Goal: Information Seeking & Learning: Check status

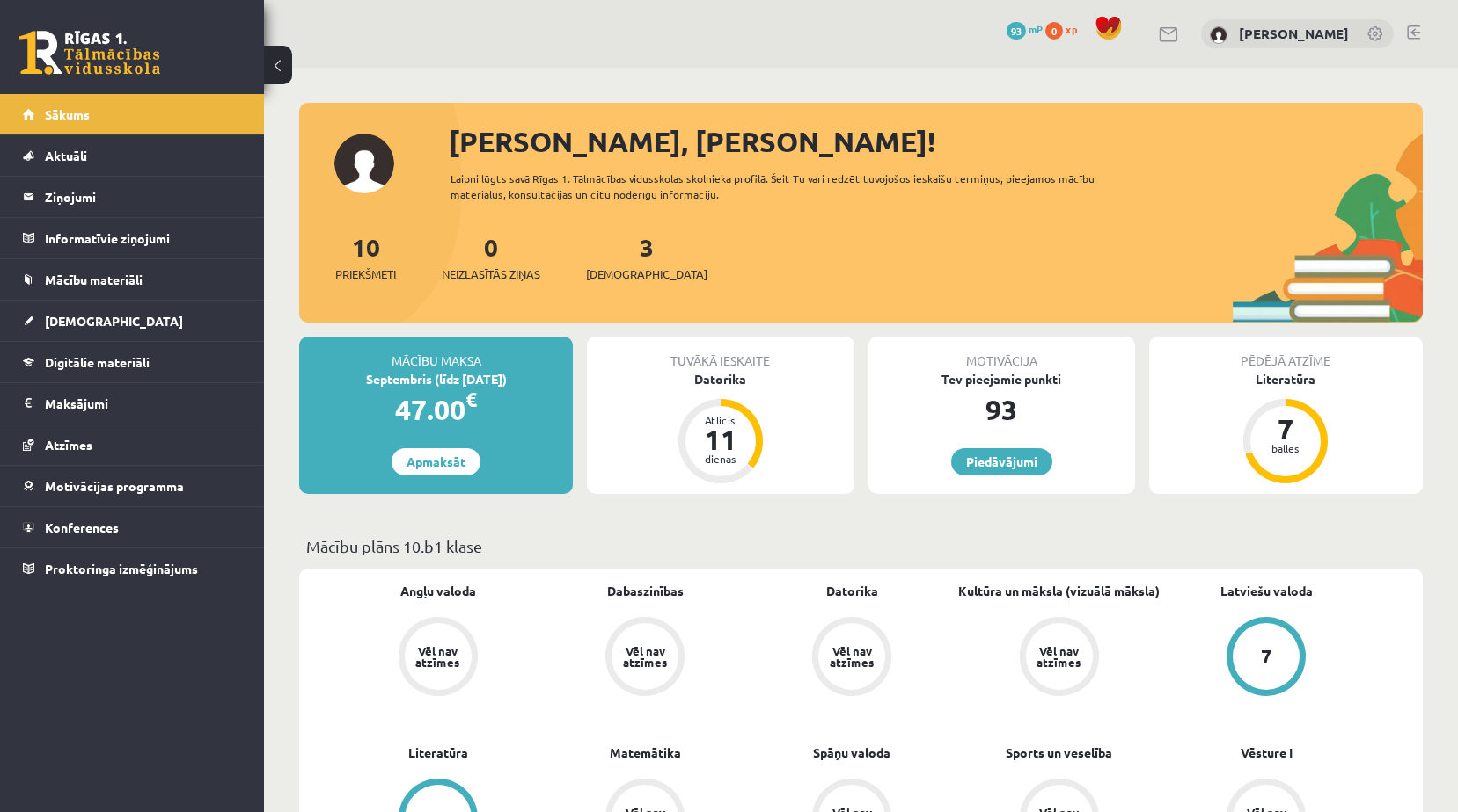
click at [607, 256] on div "3 Ieskaites" at bounding box center [646, 256] width 121 height 55
click at [628, 252] on div "3 Ieskaites" at bounding box center [646, 256] width 121 height 55
click at [620, 254] on link "3 Ieskaites" at bounding box center [646, 258] width 121 height 52
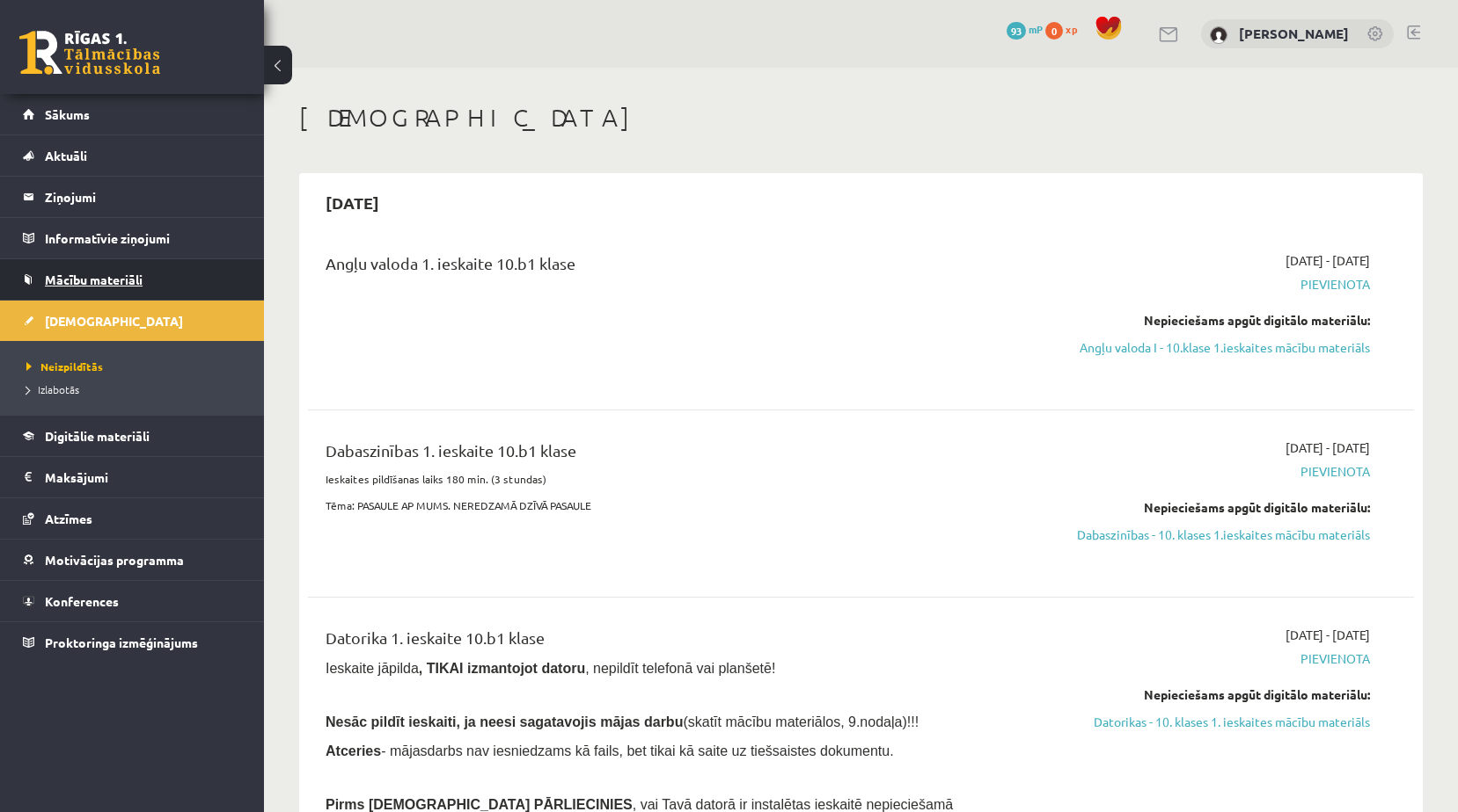
click at [107, 287] on link "Mācību materiāli" at bounding box center [132, 280] width 219 height 40
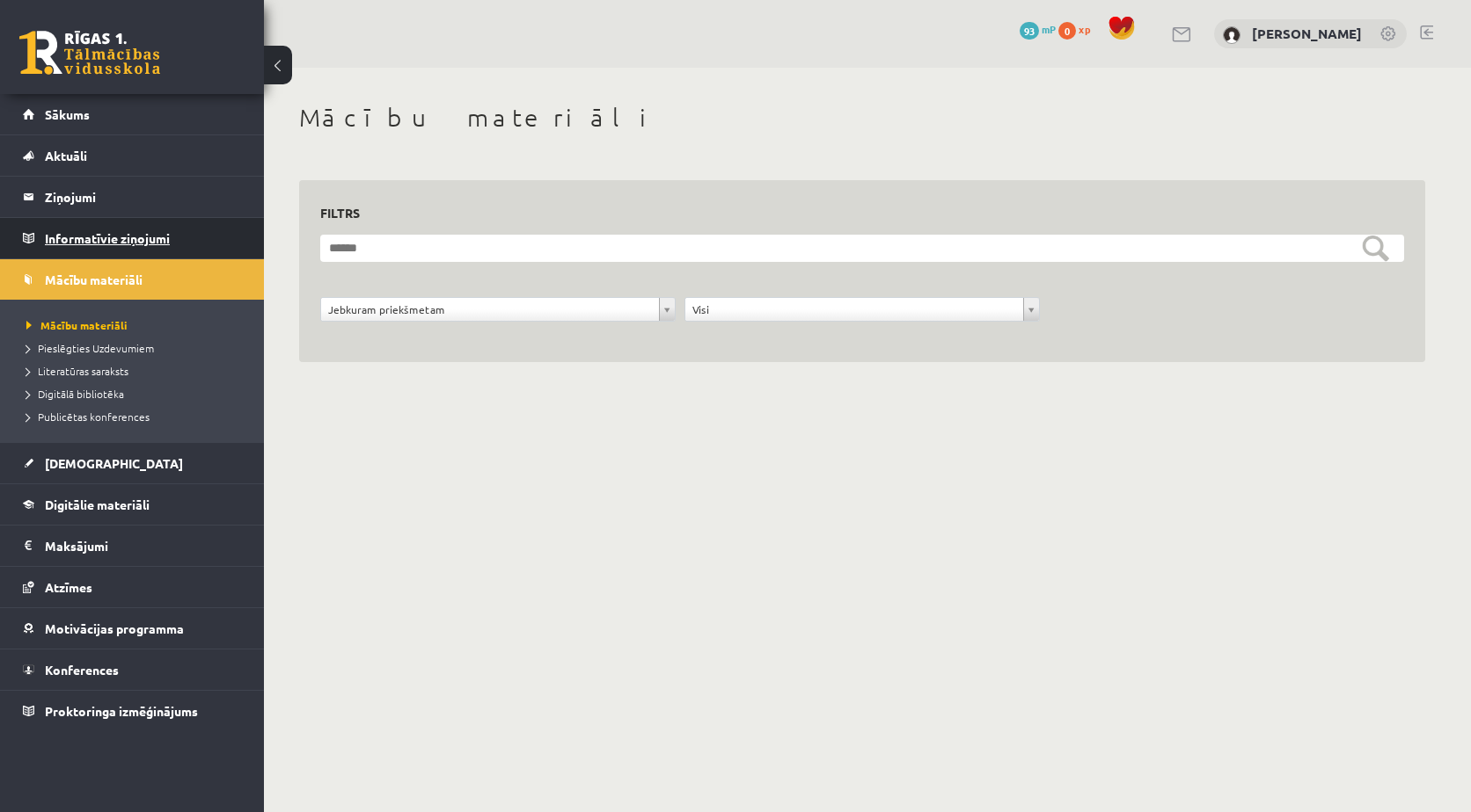
click at [106, 249] on legend "Informatīvie ziņojumi 0" at bounding box center [143, 238] width 197 height 40
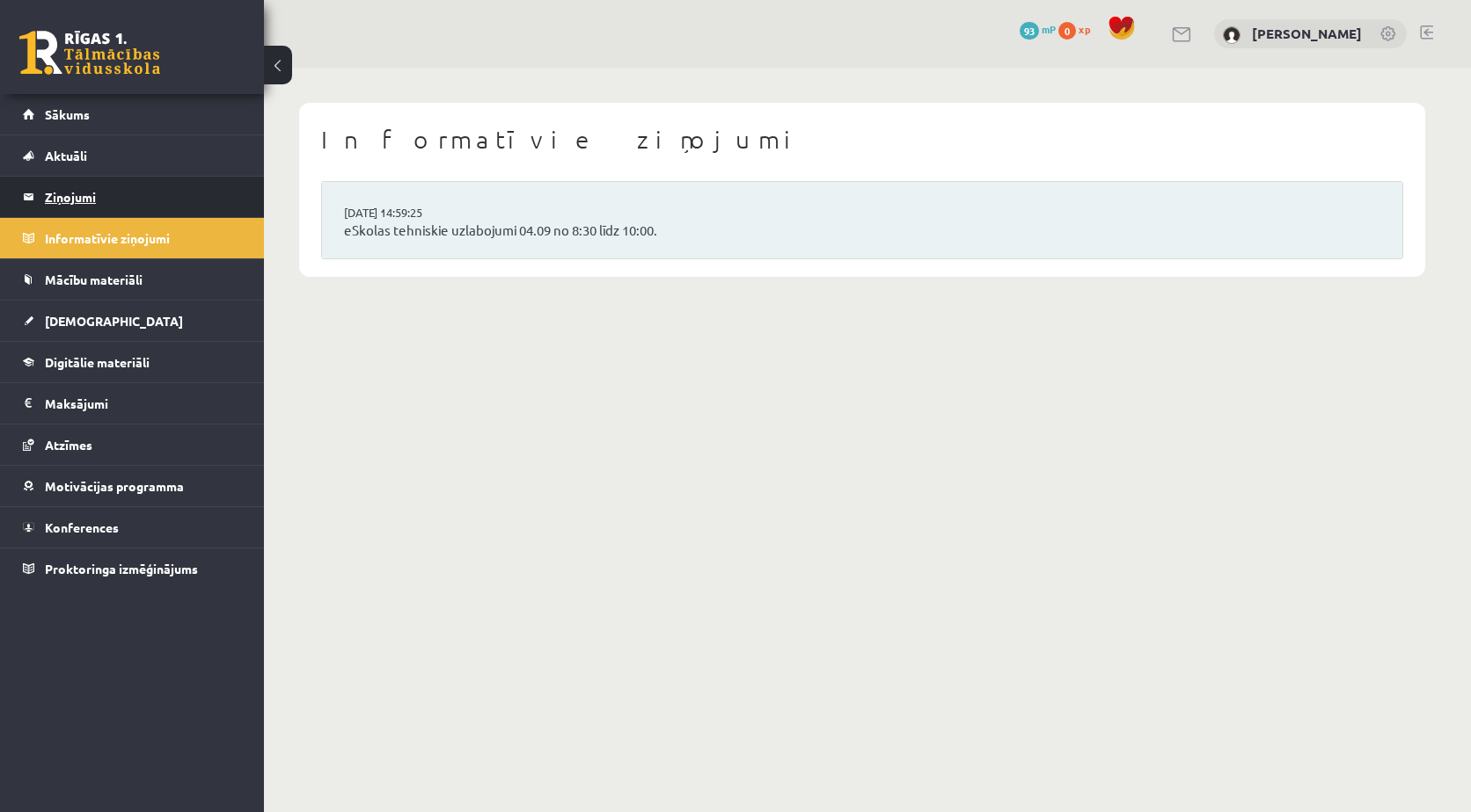
click at [116, 210] on legend "Ziņojumi 0" at bounding box center [143, 197] width 197 height 40
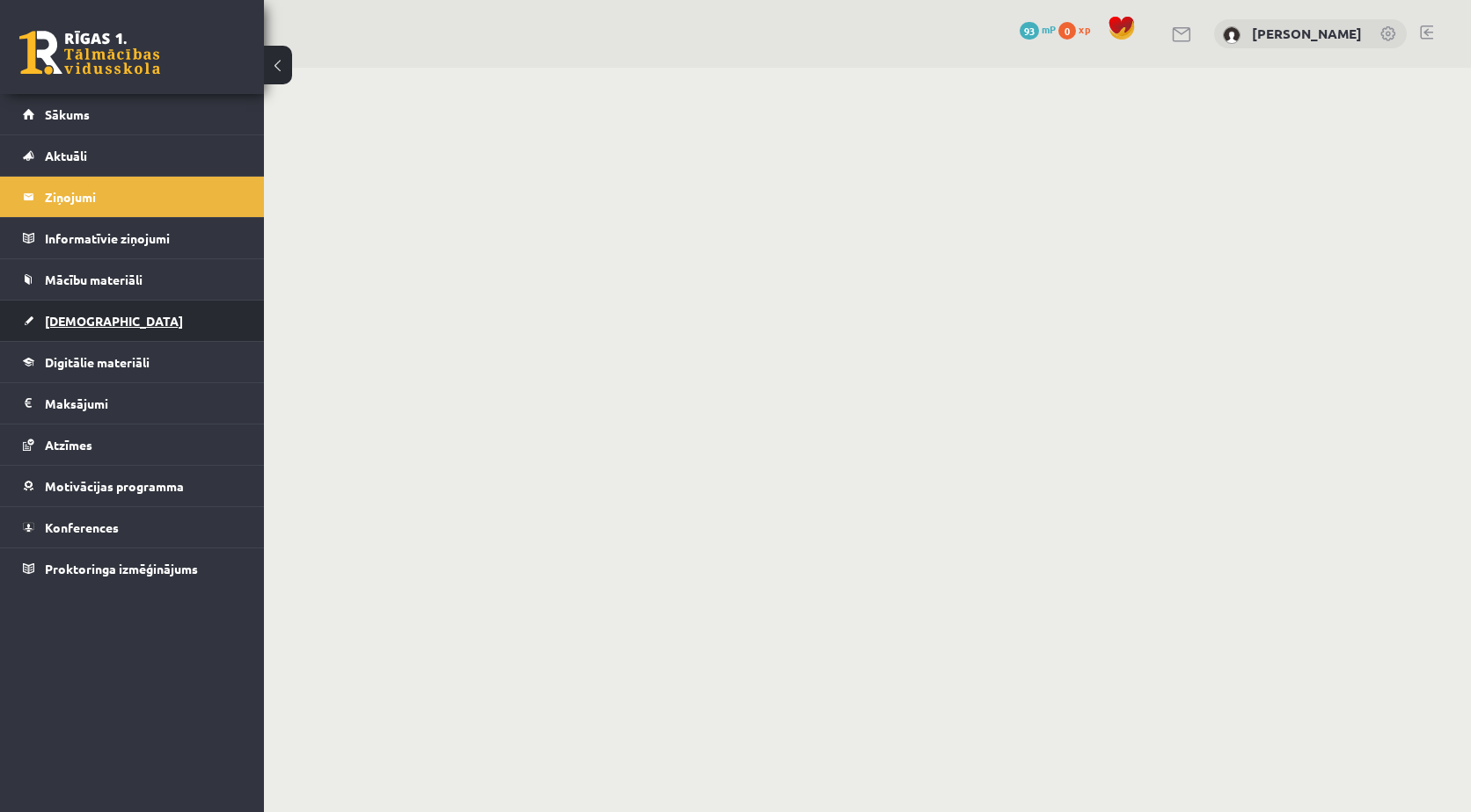
click at [128, 325] on link "[DEMOGRAPHIC_DATA]" at bounding box center [132, 321] width 219 height 40
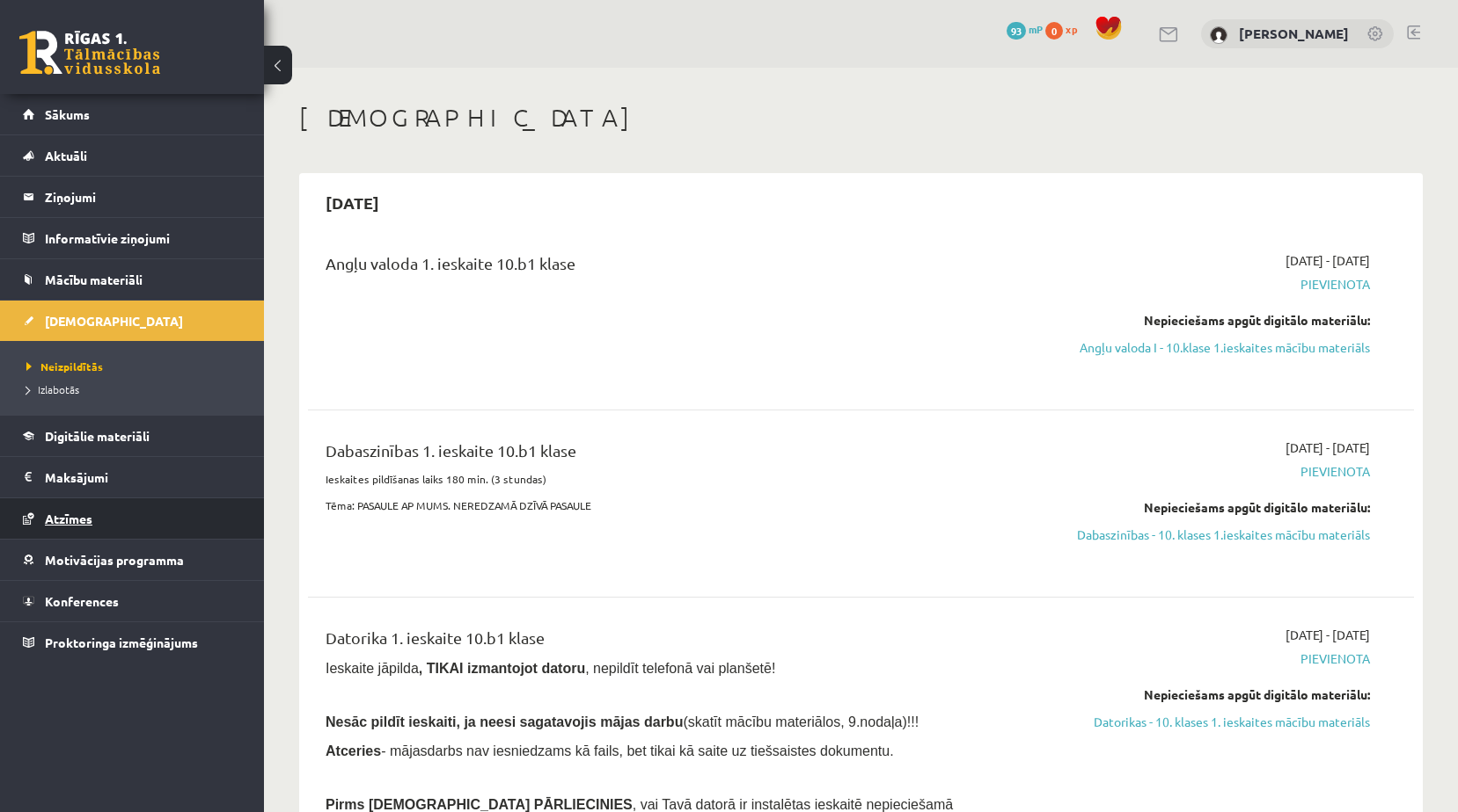
click at [121, 525] on link "Atzīmes" at bounding box center [132, 518] width 219 height 40
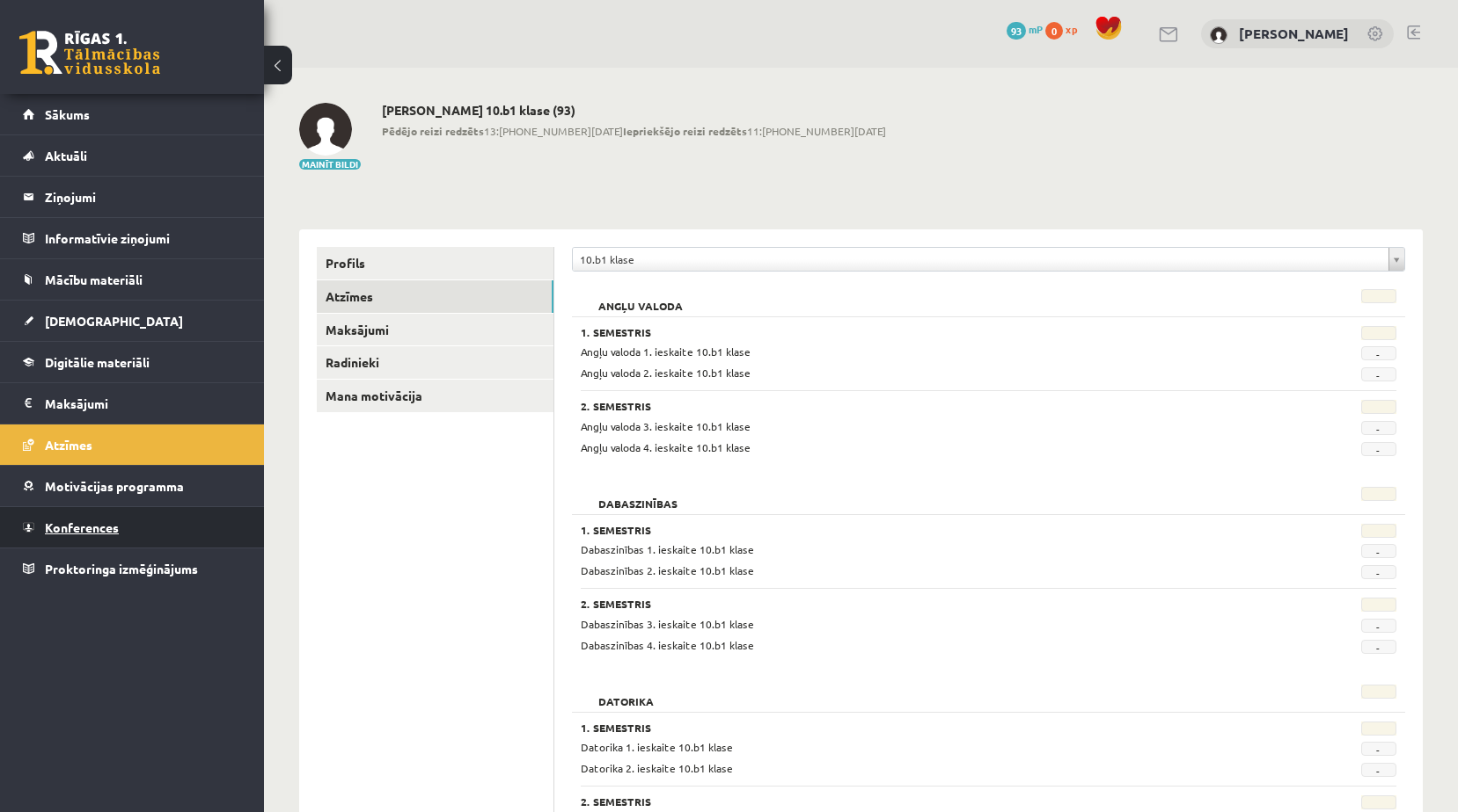
click at [117, 509] on link "Konferences" at bounding box center [132, 527] width 219 height 40
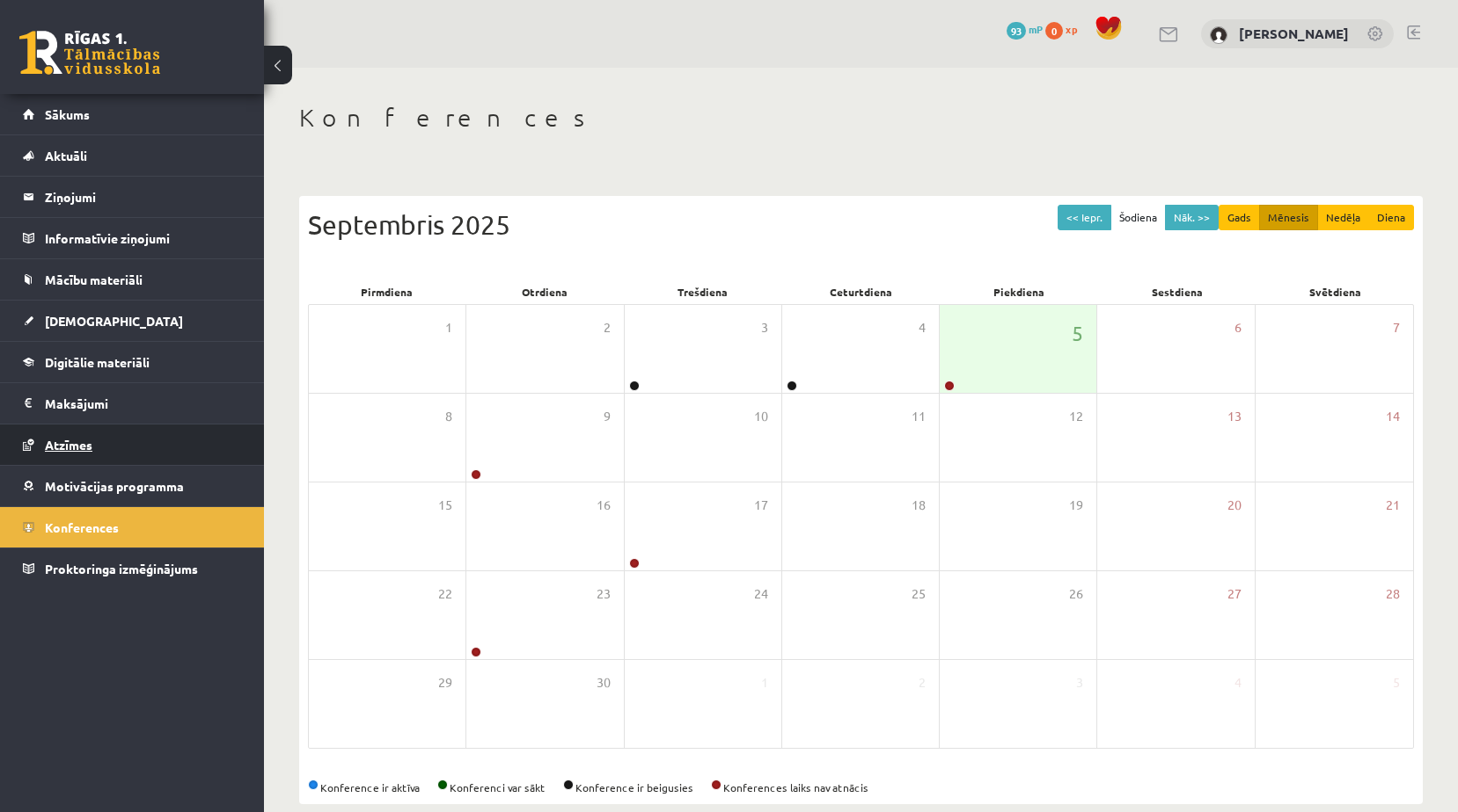
click at [112, 435] on link "Atzīmes" at bounding box center [132, 444] width 219 height 40
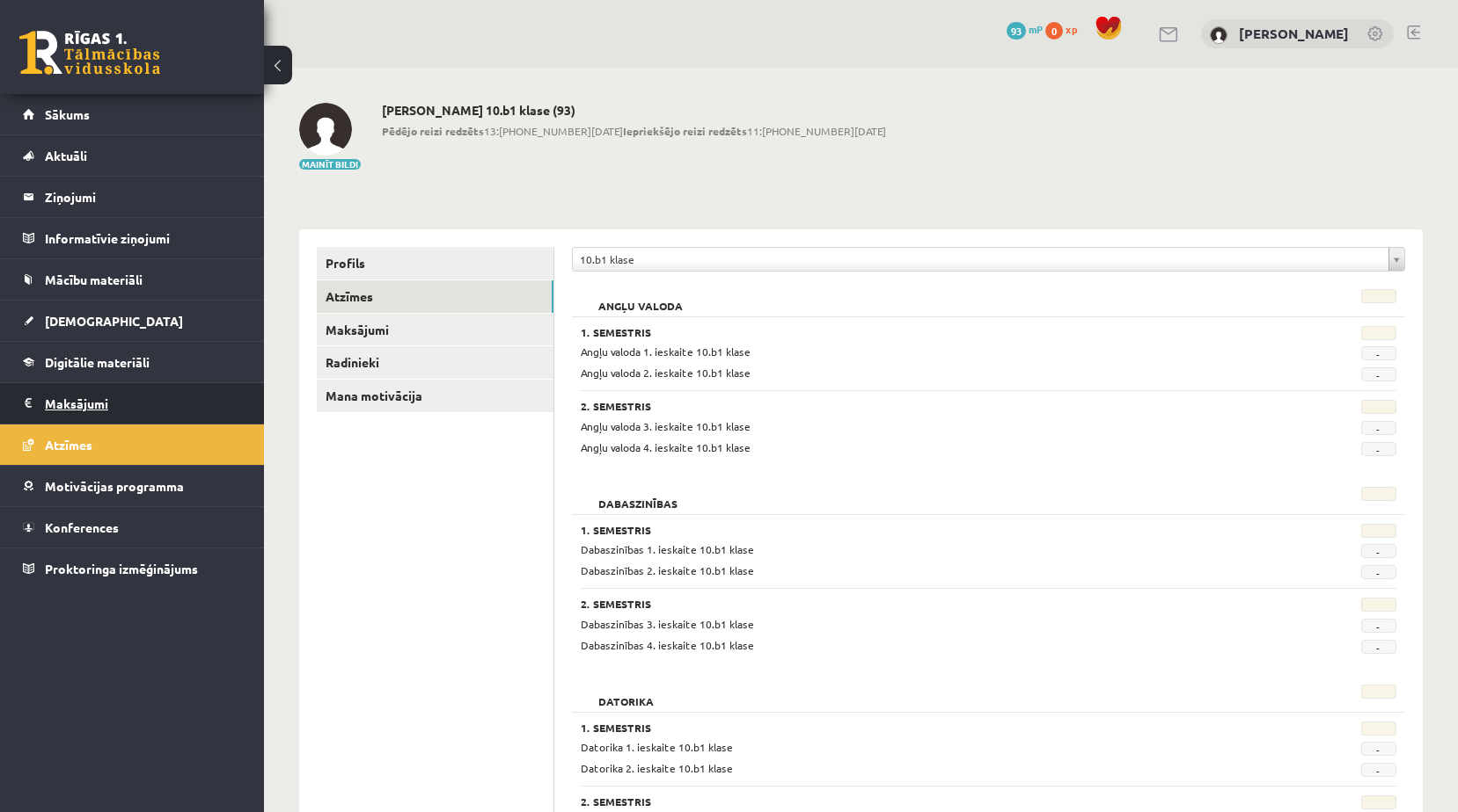
click at [109, 397] on legend "Maksājumi 0" at bounding box center [143, 404] width 197 height 40
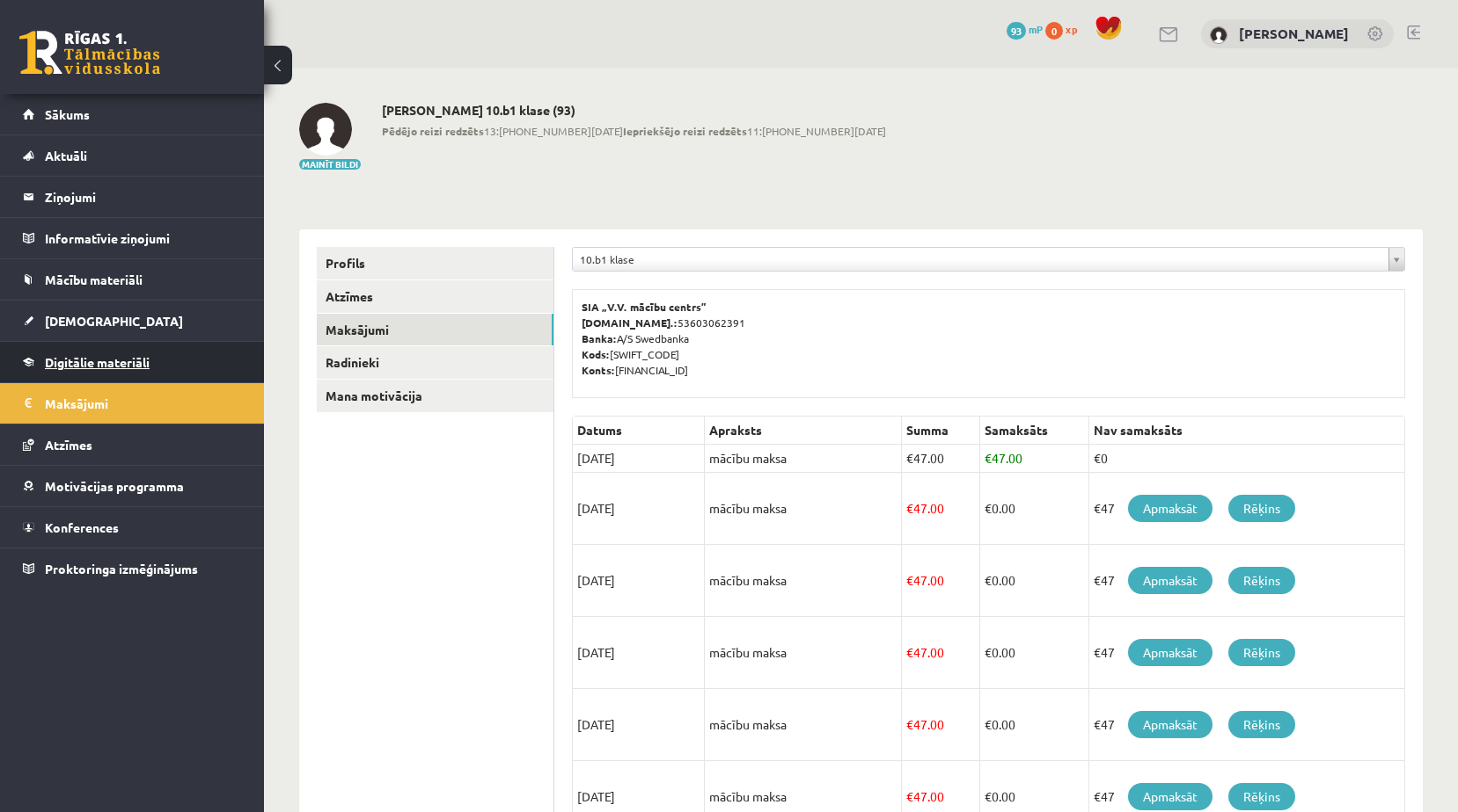
click at [116, 363] on span "Digitālie materiāli" at bounding box center [97, 363] width 105 height 16
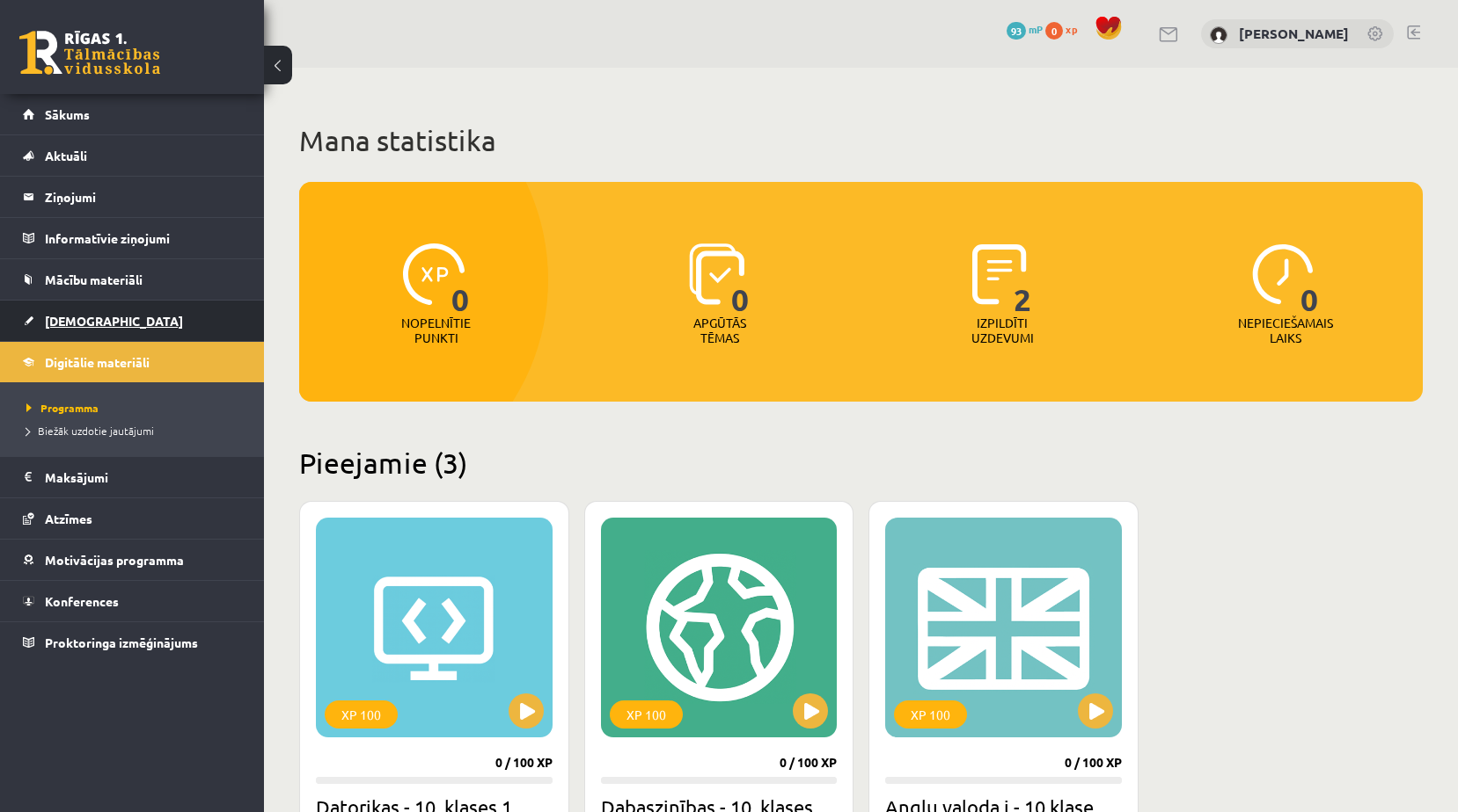
click at [117, 315] on link "[DEMOGRAPHIC_DATA]" at bounding box center [132, 321] width 219 height 40
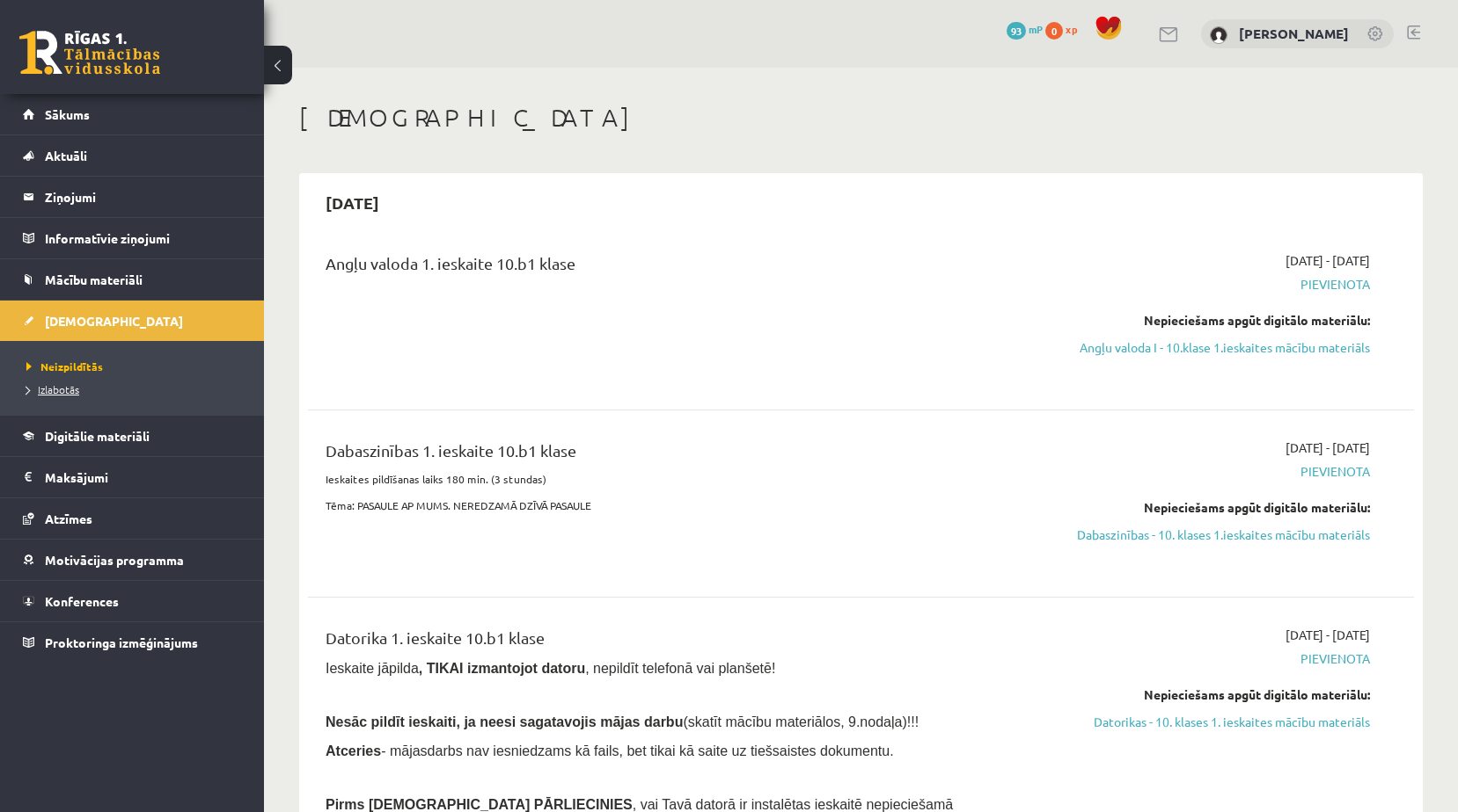
click at [80, 387] on link "Izlabotās" at bounding box center [136, 390] width 220 height 16
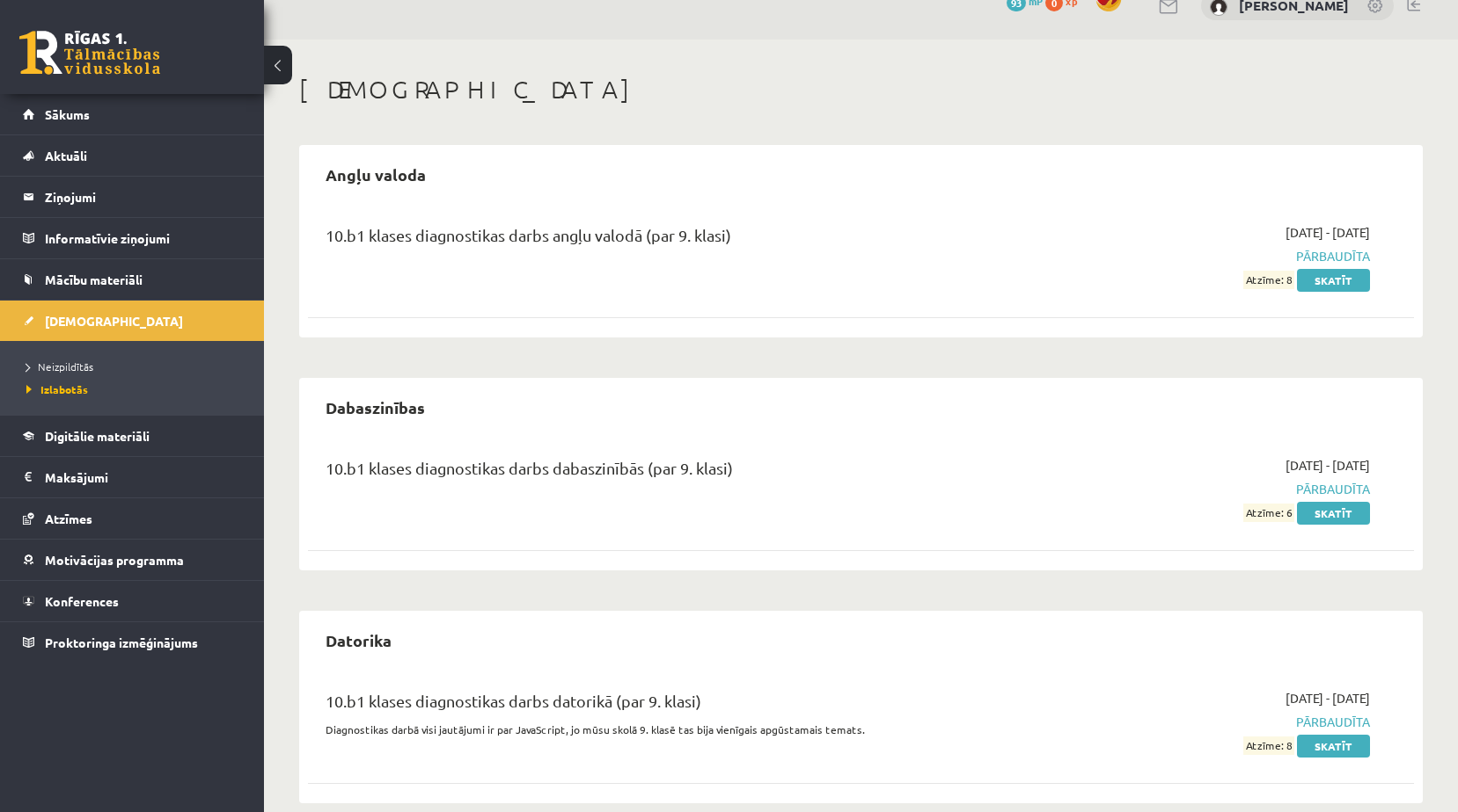
scroll to position [55, 0]
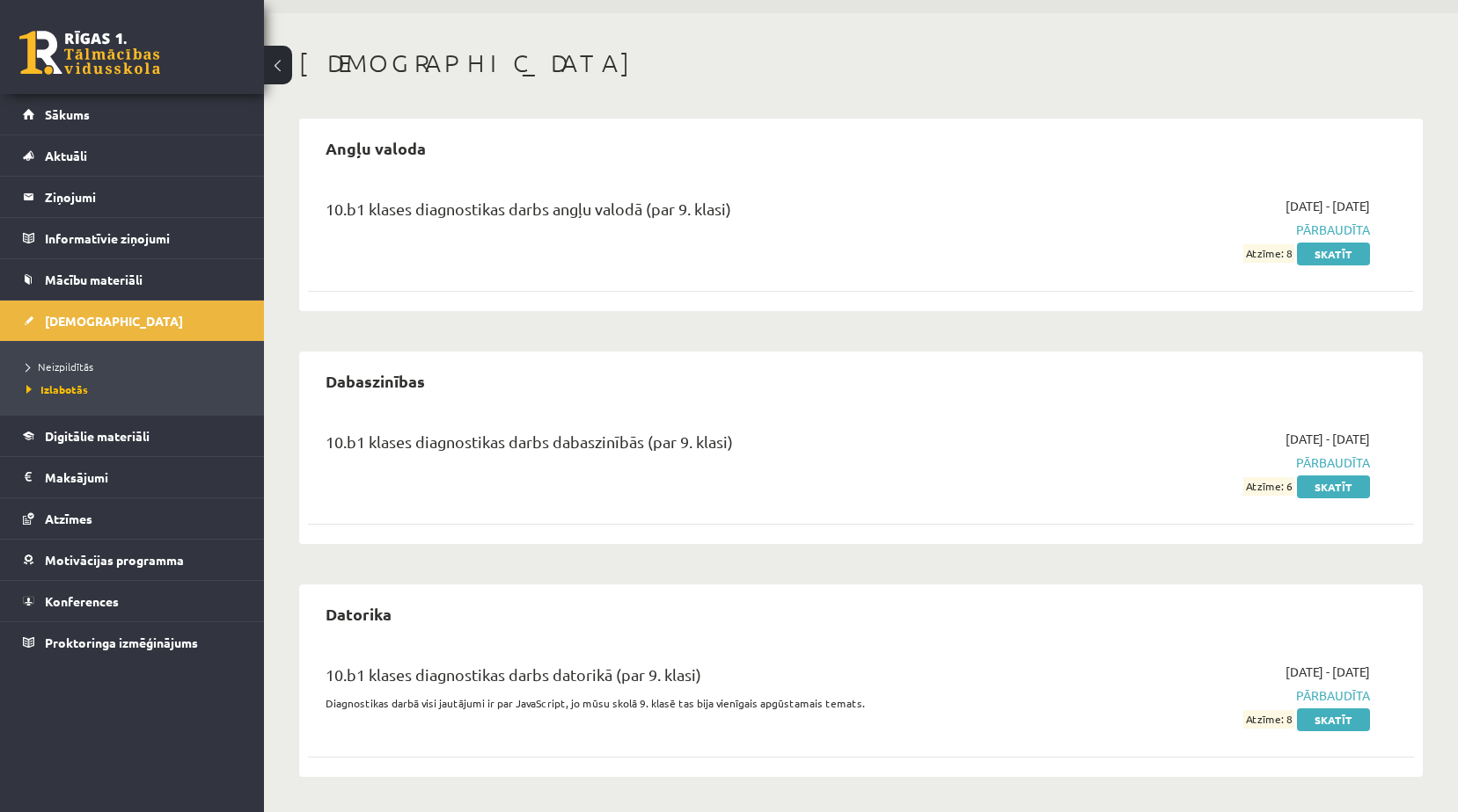
click at [1340, 243] on div "2025-09-01 - 2025-09-15 Pārbaudīta Atzīme: 8 Skatīt" at bounding box center [1203, 230] width 357 height 66
click at [1340, 248] on link "Skatīt" at bounding box center [1333, 254] width 73 height 23
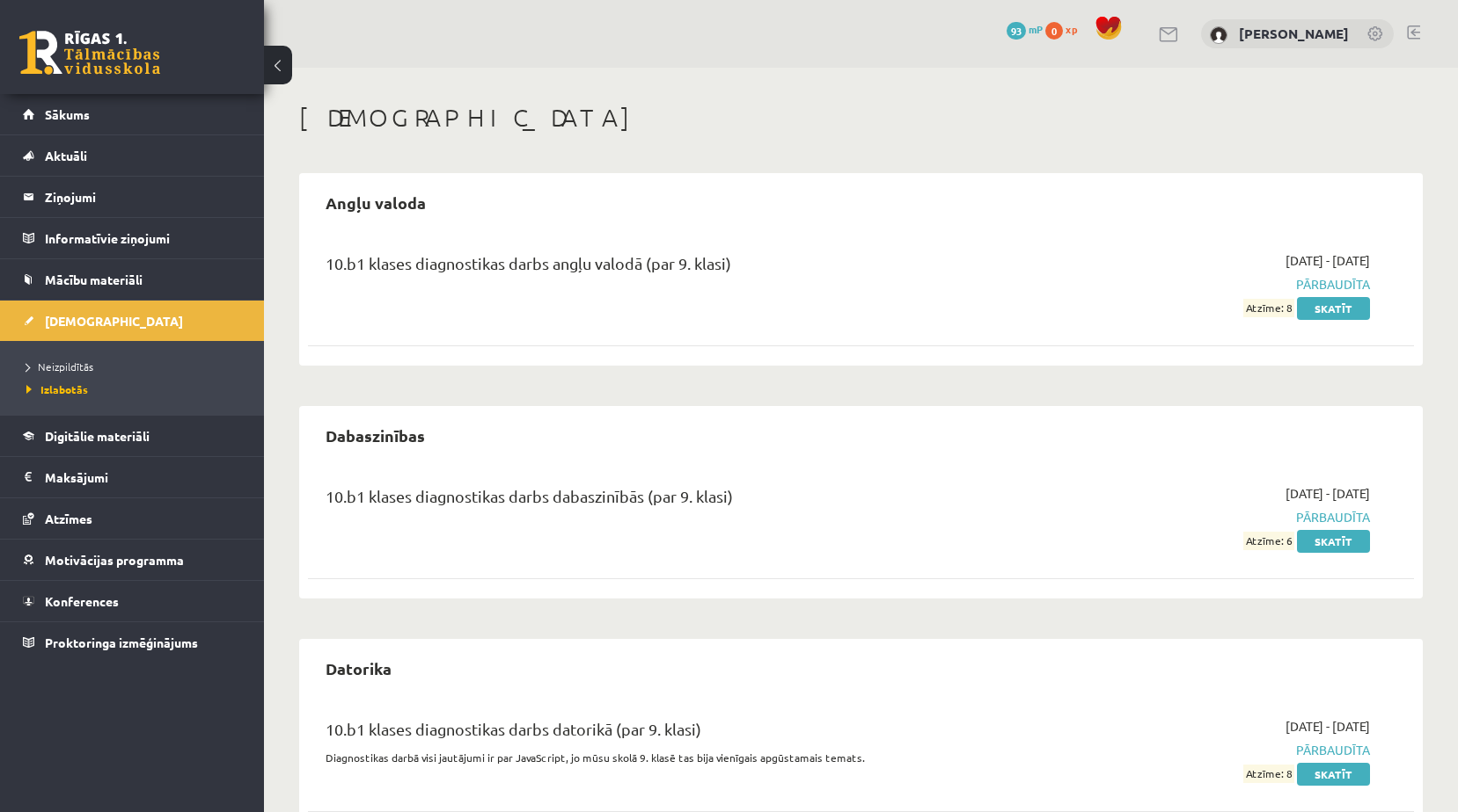
scroll to position [55, 0]
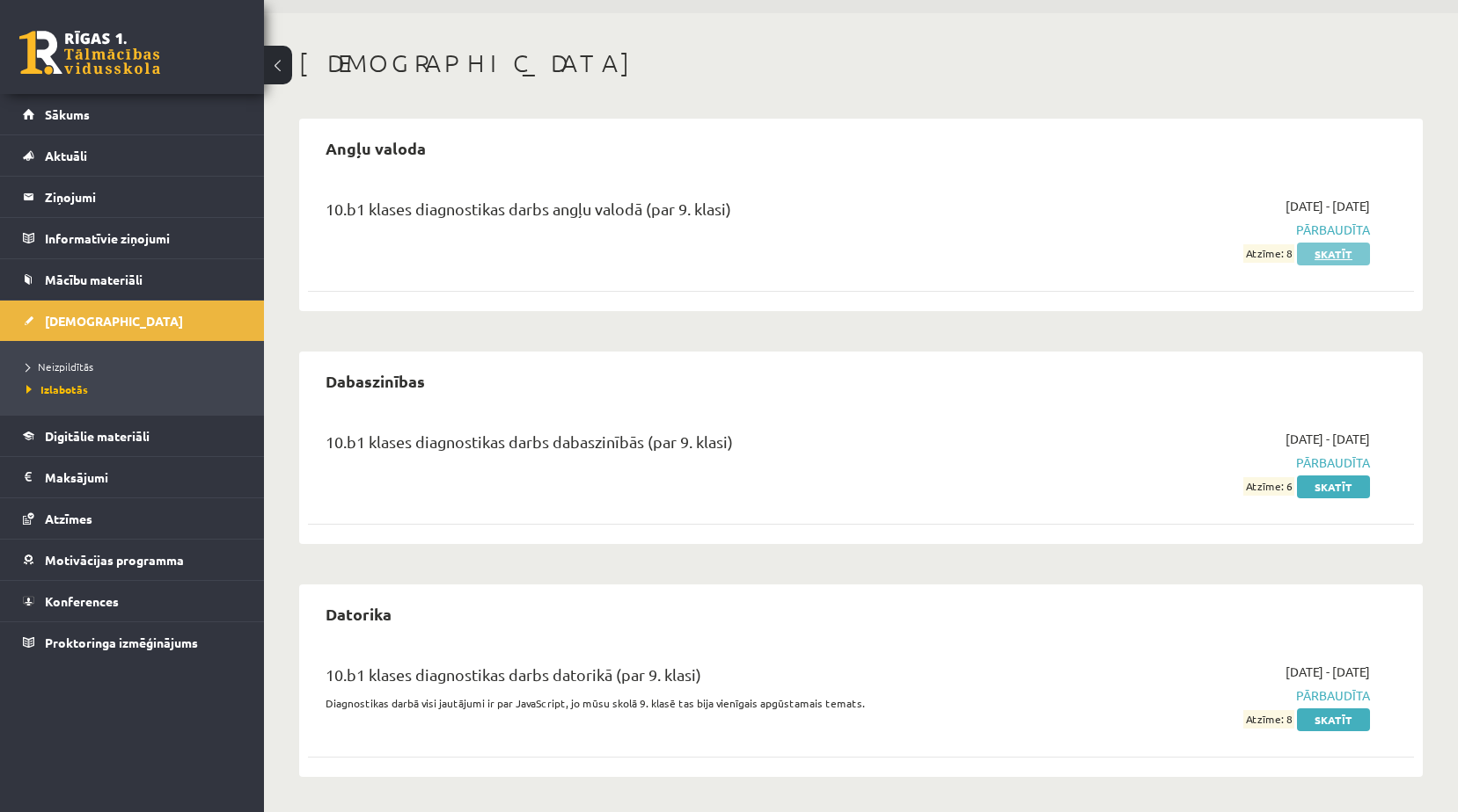
click at [1334, 255] on link "Skatīt" at bounding box center [1333, 254] width 73 height 23
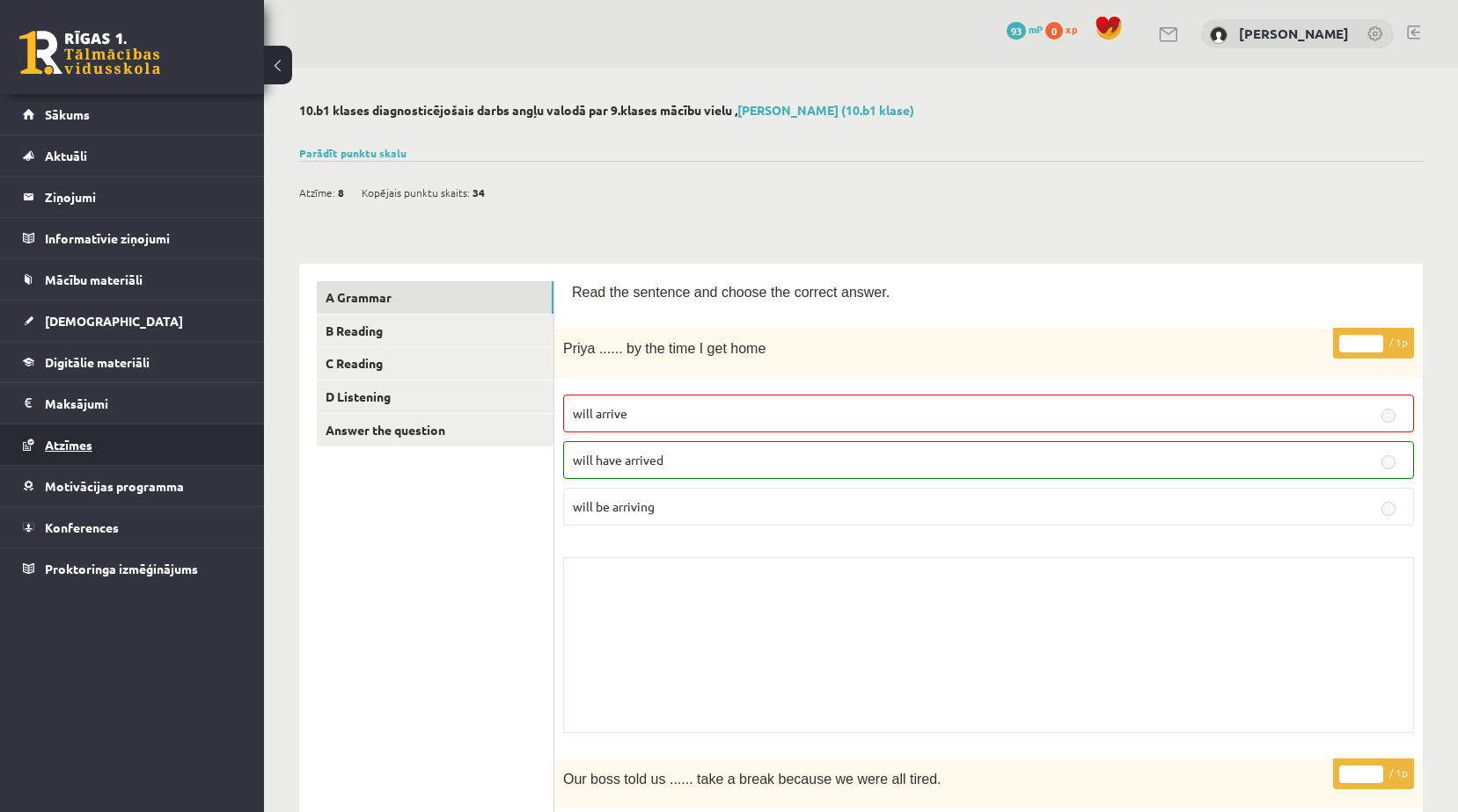
click at [133, 448] on link "Atzīmes" at bounding box center [132, 444] width 219 height 40
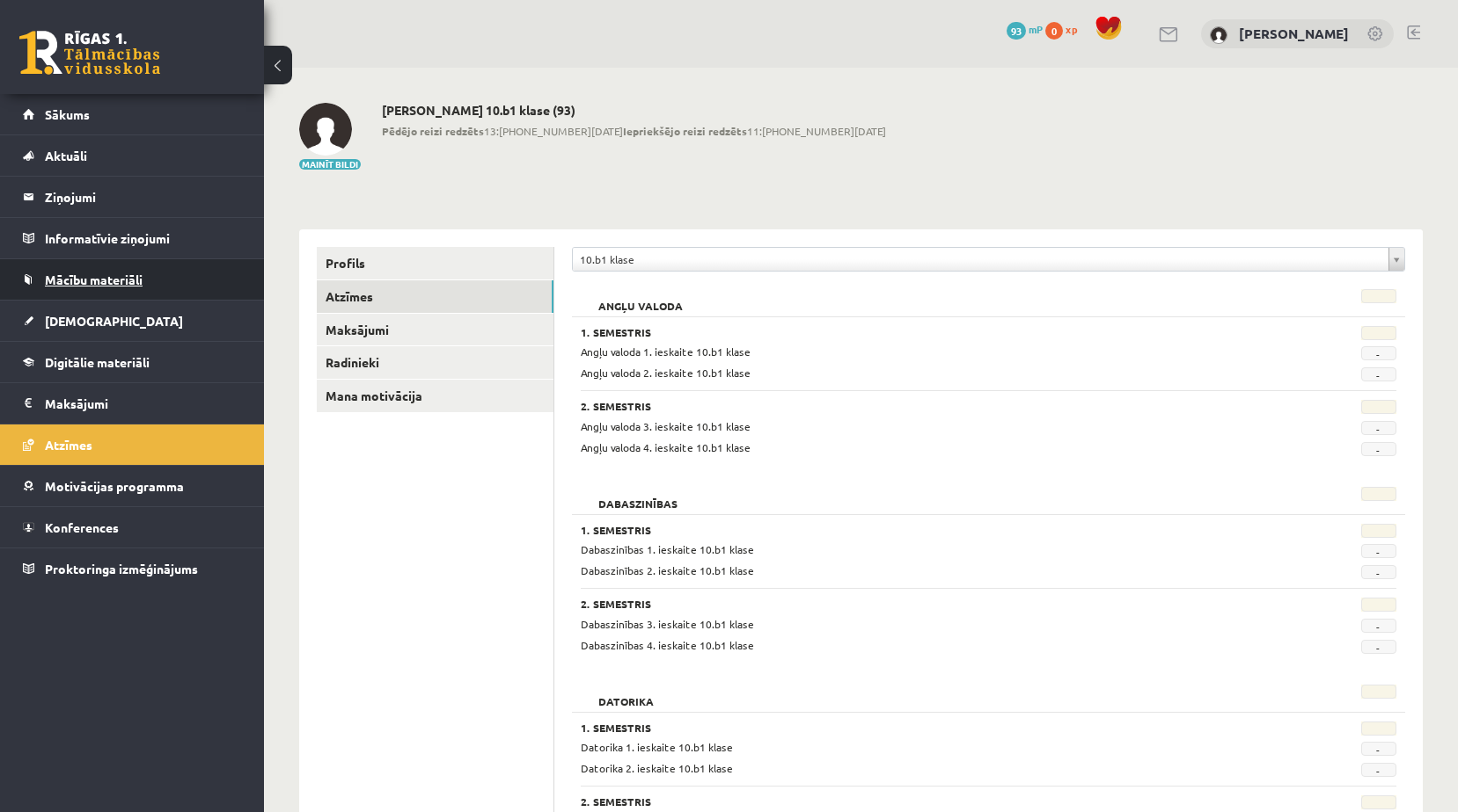
click at [136, 288] on link "Mācību materiāli" at bounding box center [132, 280] width 219 height 40
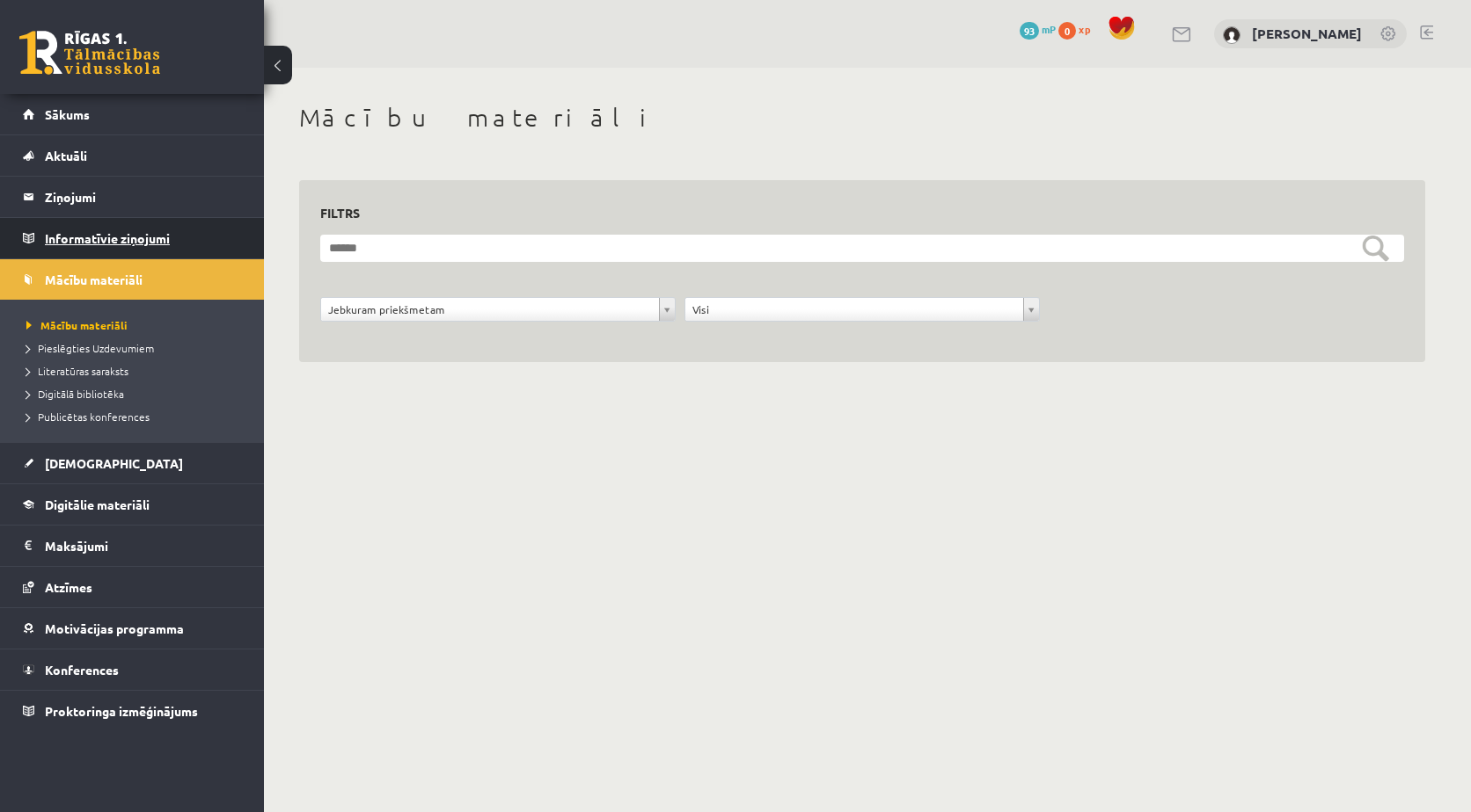
click at [83, 243] on legend "Informatīvie ziņojumi 0" at bounding box center [143, 238] width 197 height 40
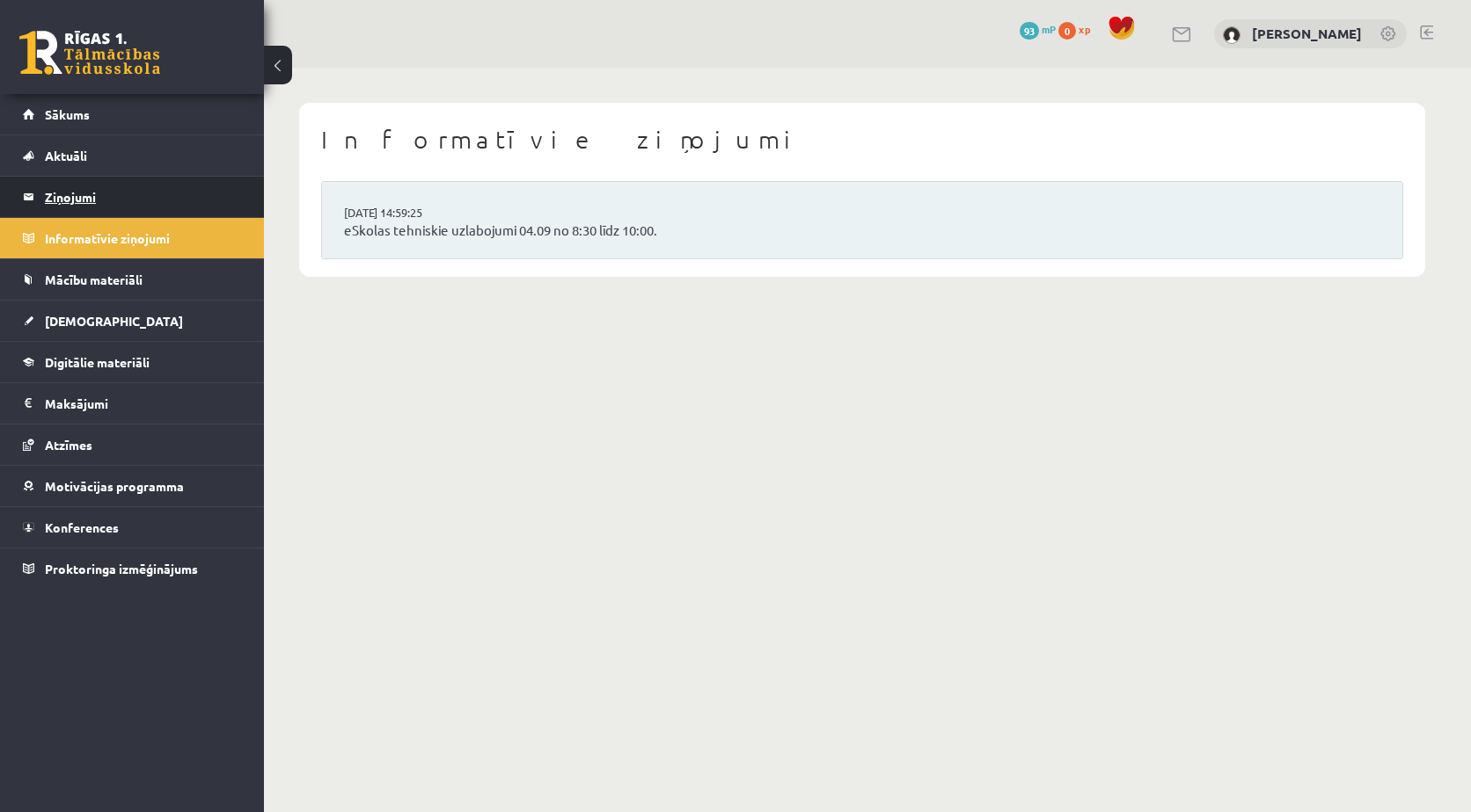
click at [100, 209] on legend "Ziņojumi 0" at bounding box center [143, 197] width 197 height 40
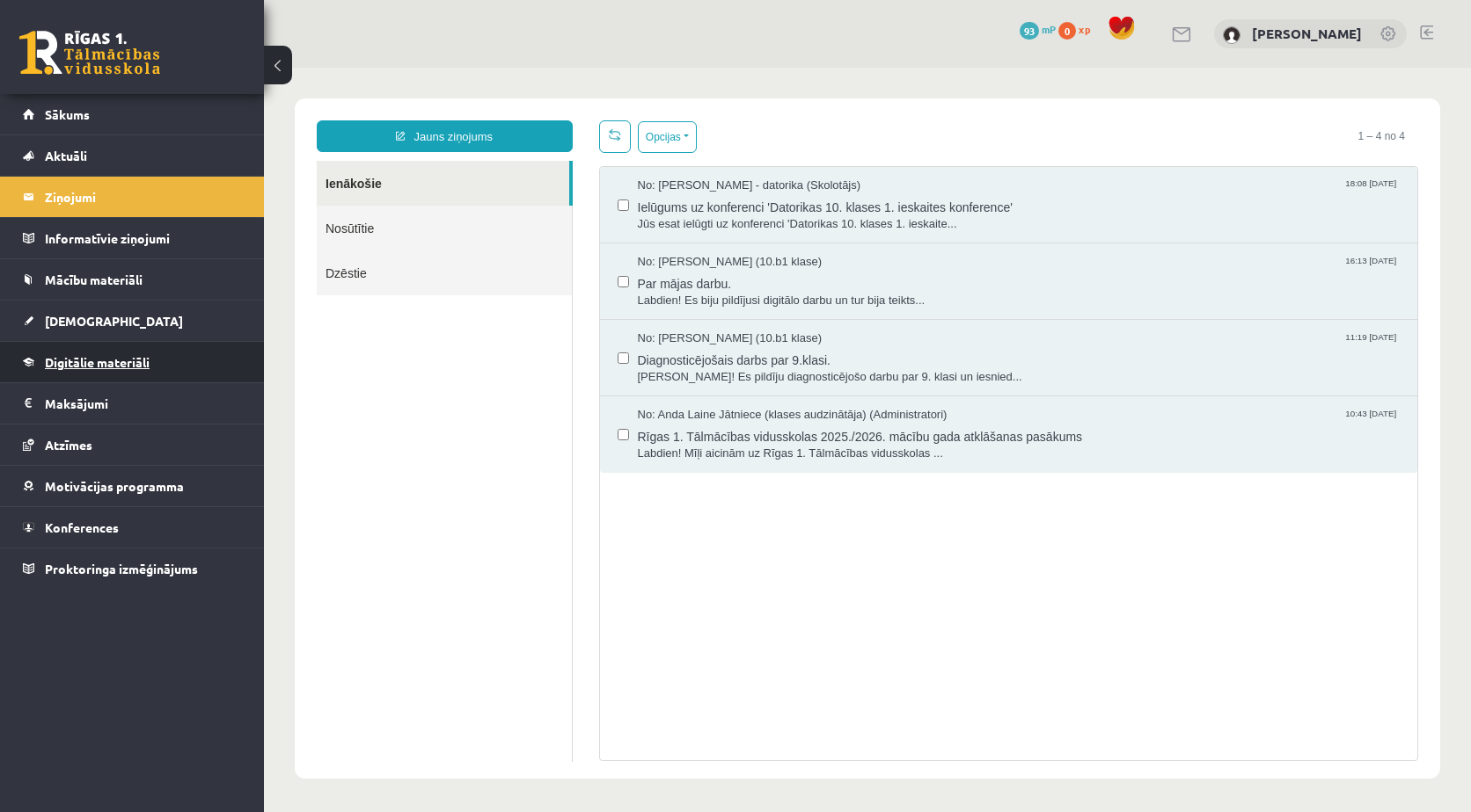
click at [131, 375] on link "Digitālie materiāli" at bounding box center [132, 362] width 219 height 40
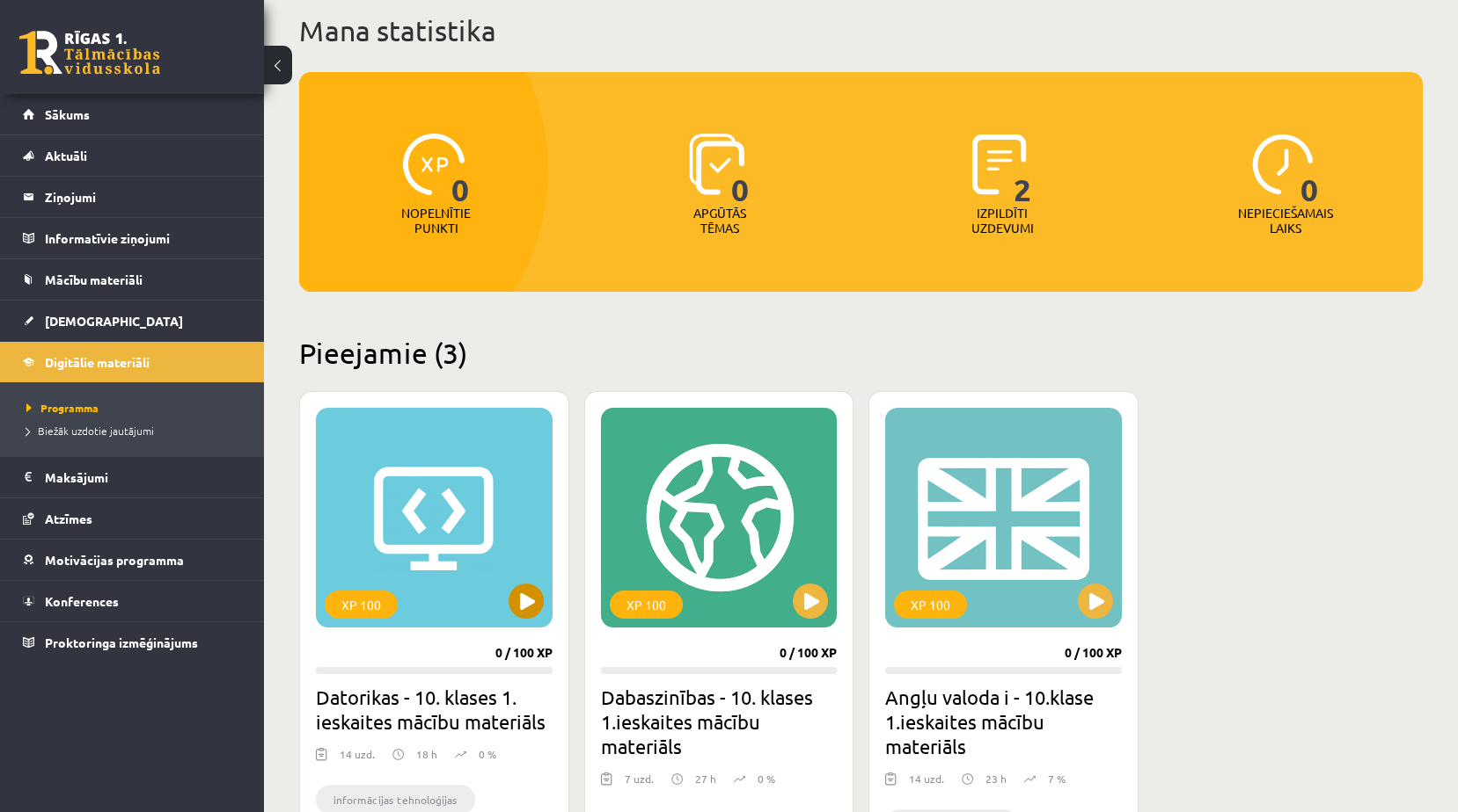
scroll to position [264, 0]
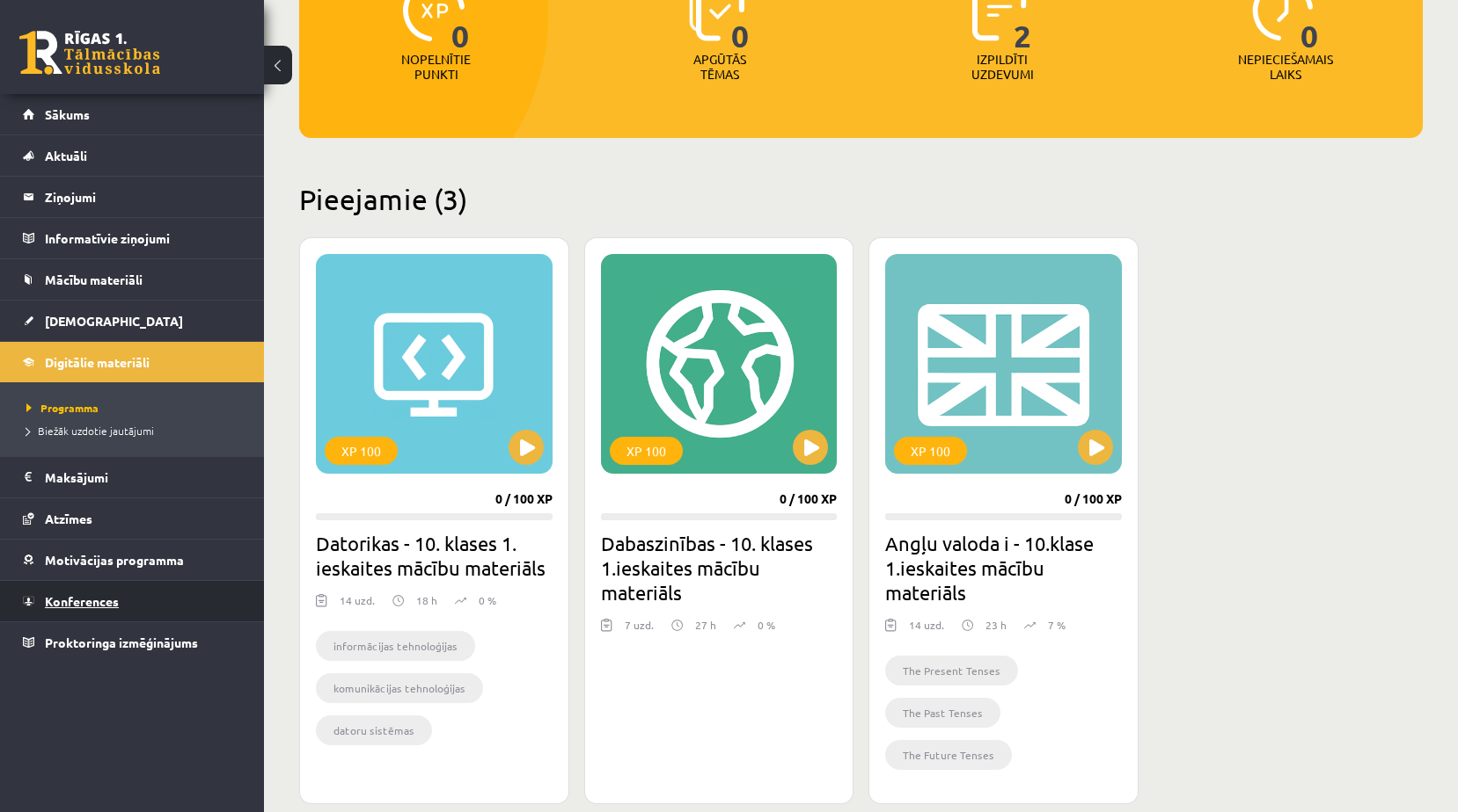
click at [77, 592] on link "Konferences" at bounding box center [132, 601] width 219 height 40
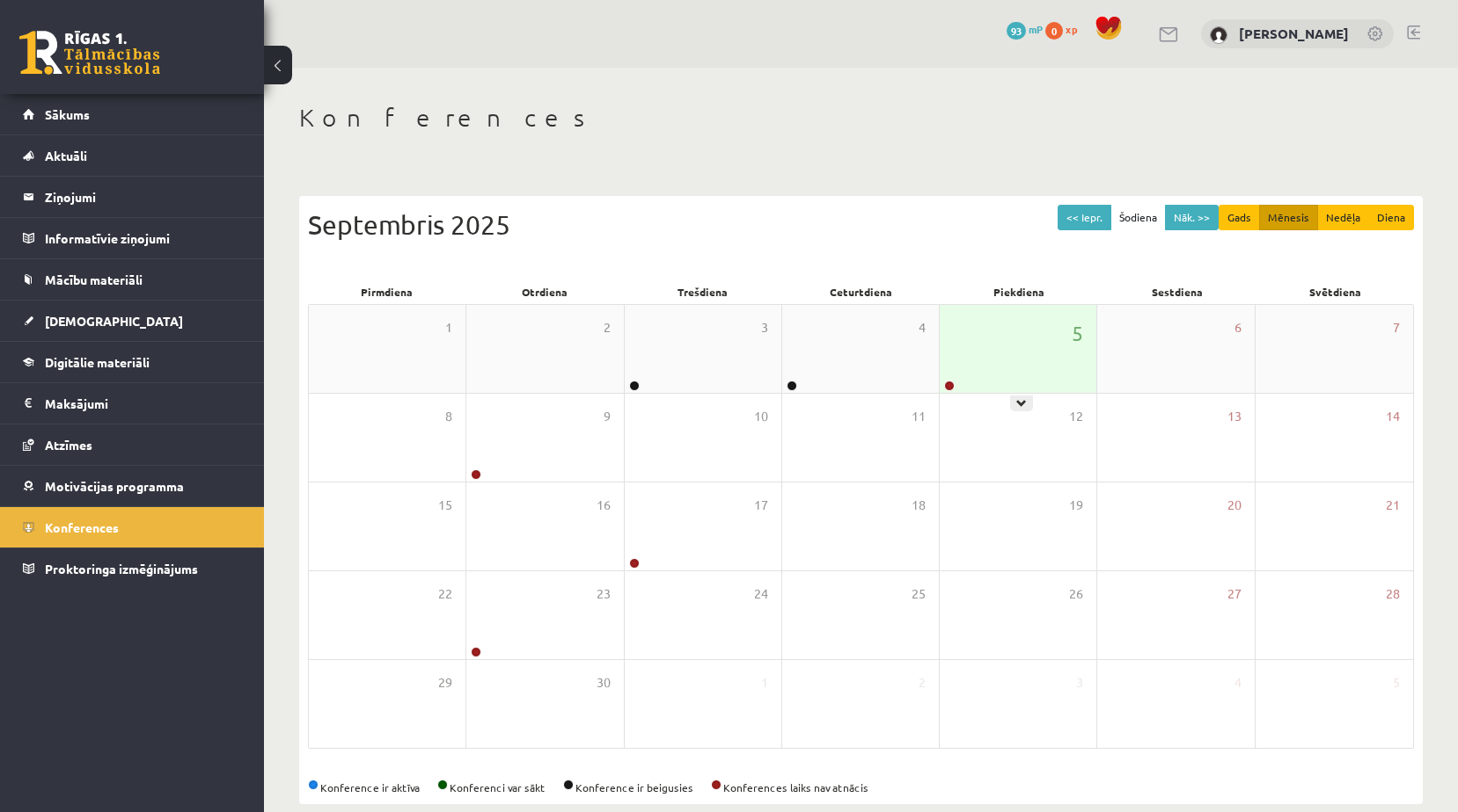
click at [986, 373] on div "5" at bounding box center [1017, 349] width 157 height 88
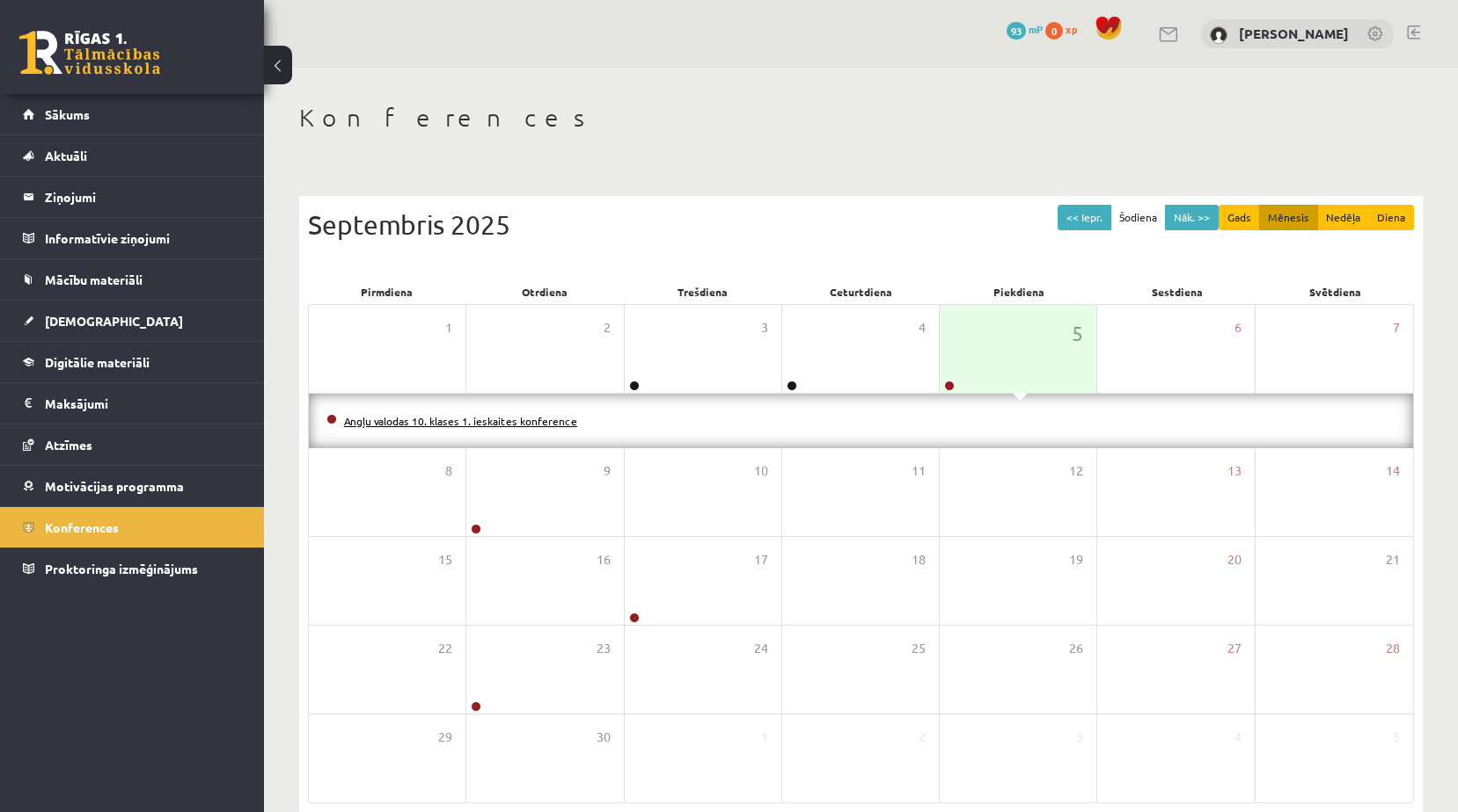
click at [564, 425] on link "Angļu valodas 10. klases 1. ieskaites konference" at bounding box center [460, 421] width 233 height 14
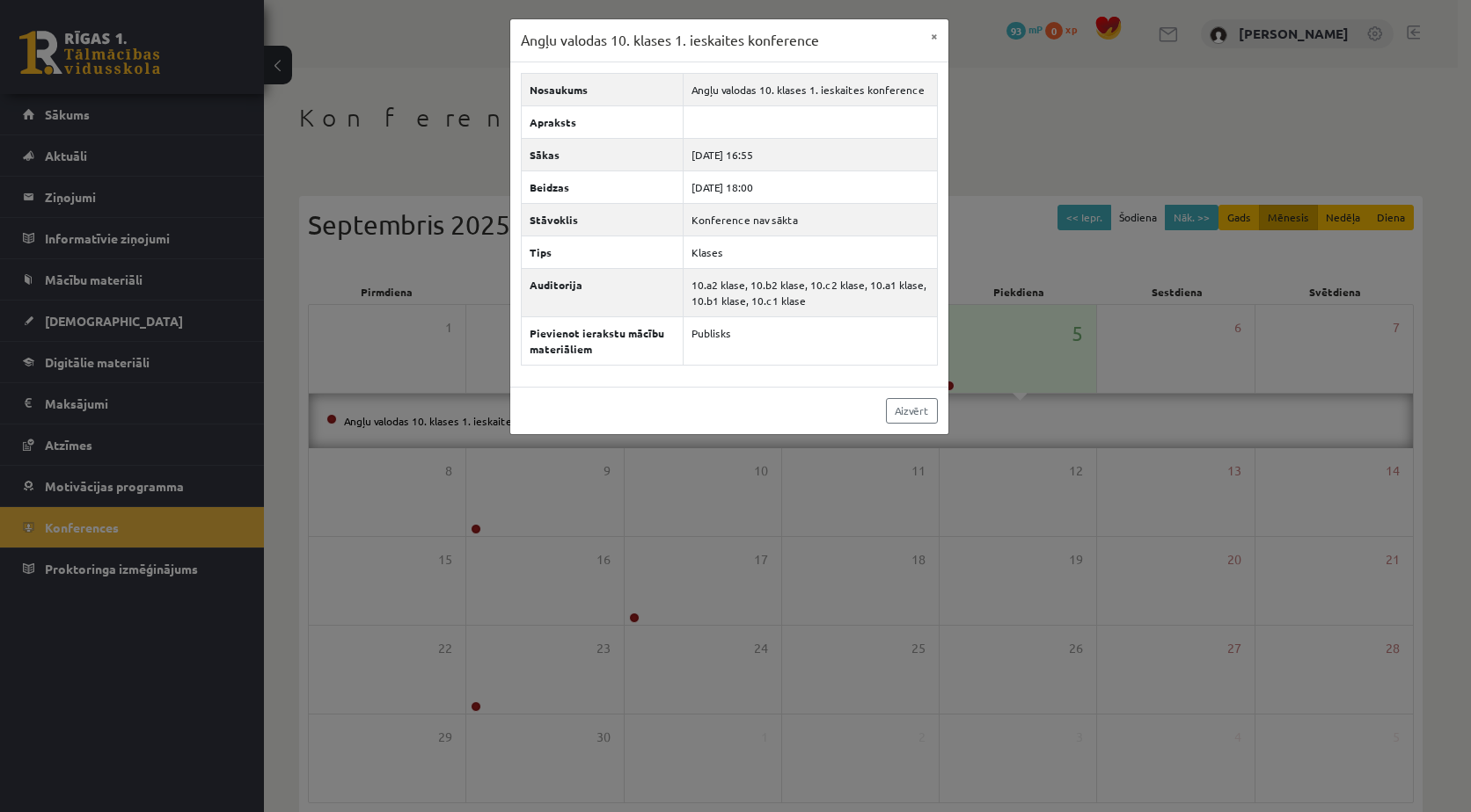
click at [1050, 254] on div "Angļu valodas 10. klases 1. ieskaites konference × Nosaukums Angļu valodas 10. …" at bounding box center [736, 406] width 1471 height 812
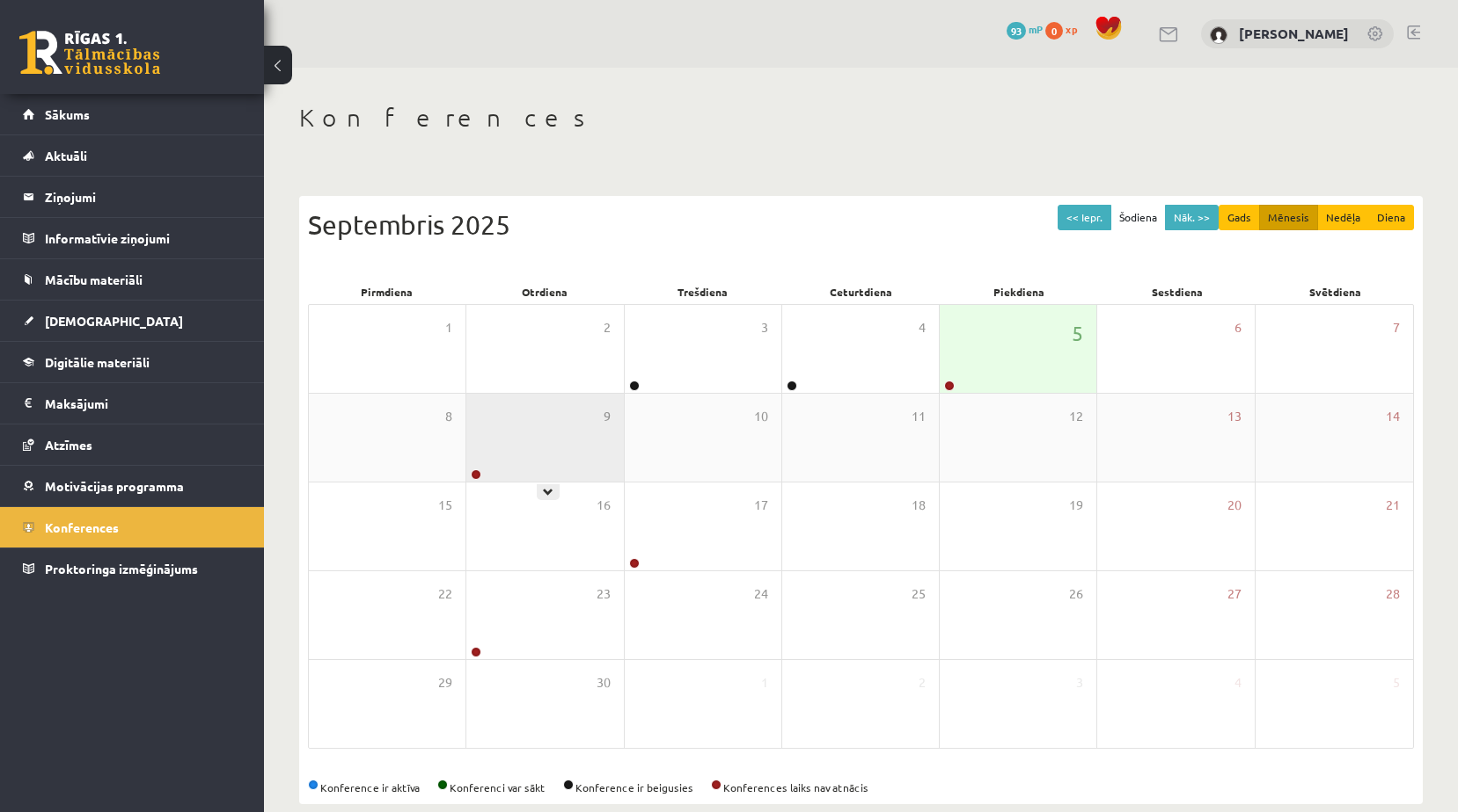
click at [533, 438] on div "9" at bounding box center [545, 437] width 157 height 88
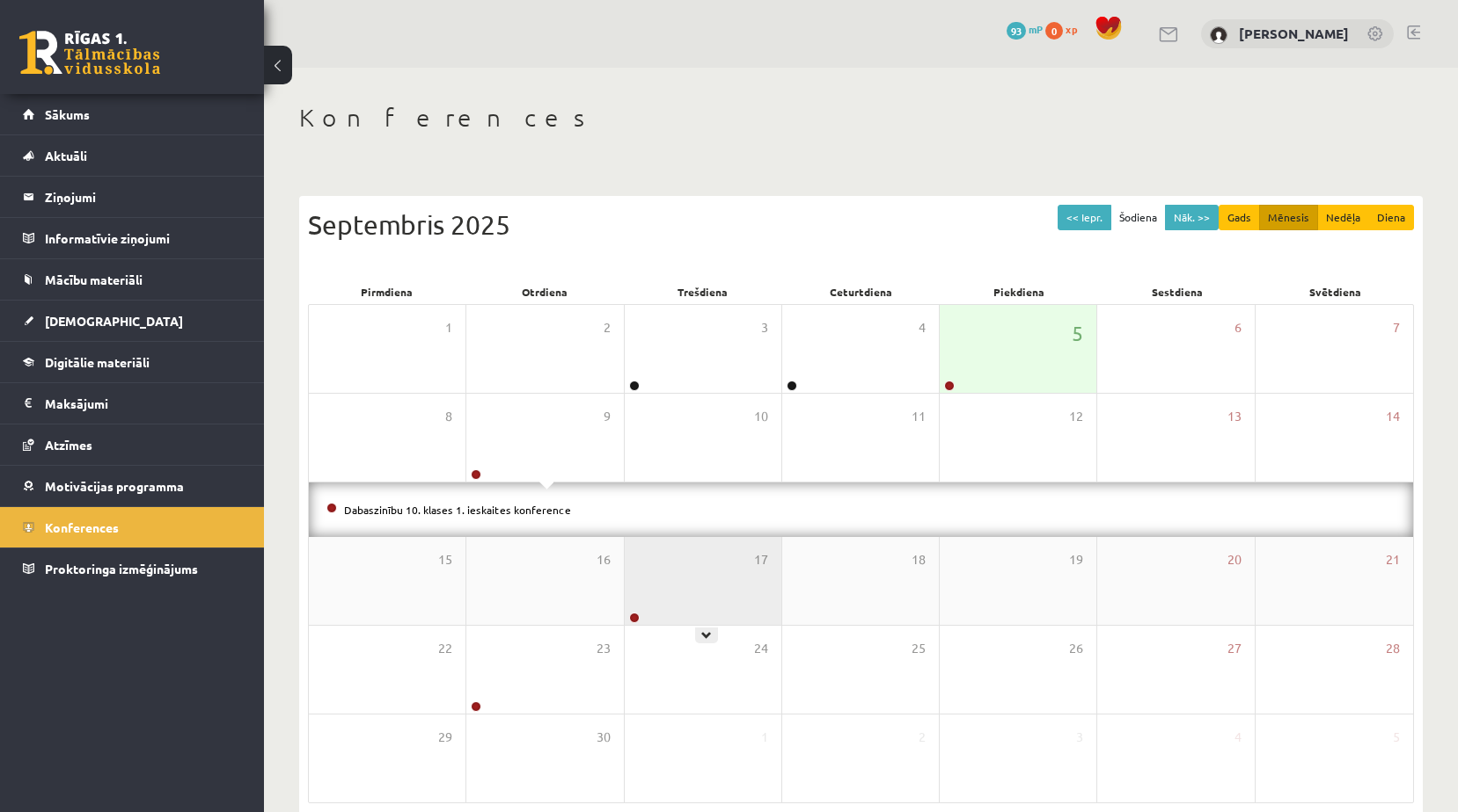
click at [680, 619] on div "17" at bounding box center [703, 581] width 157 height 88
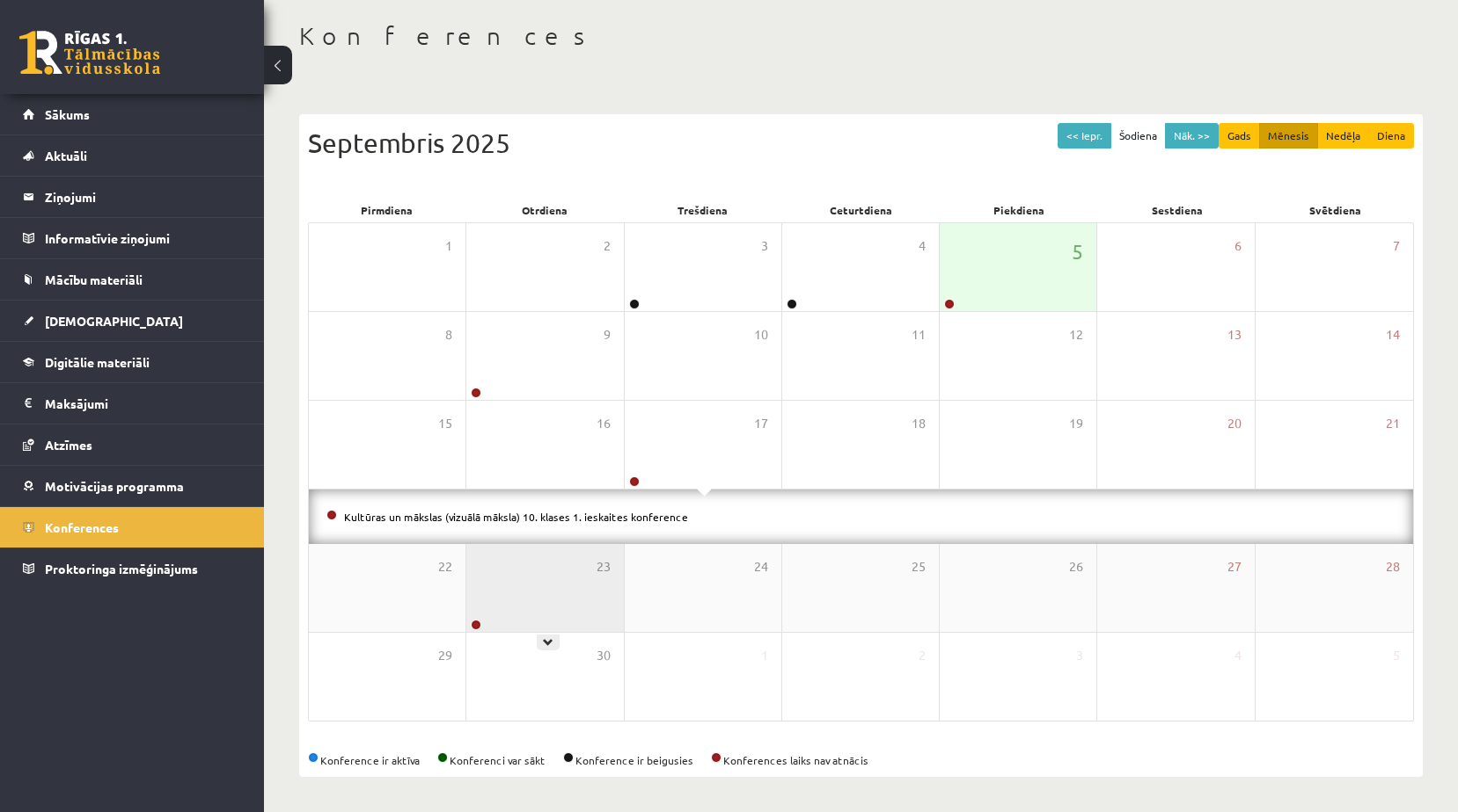
click at [548, 568] on div "23" at bounding box center [545, 588] width 157 height 88
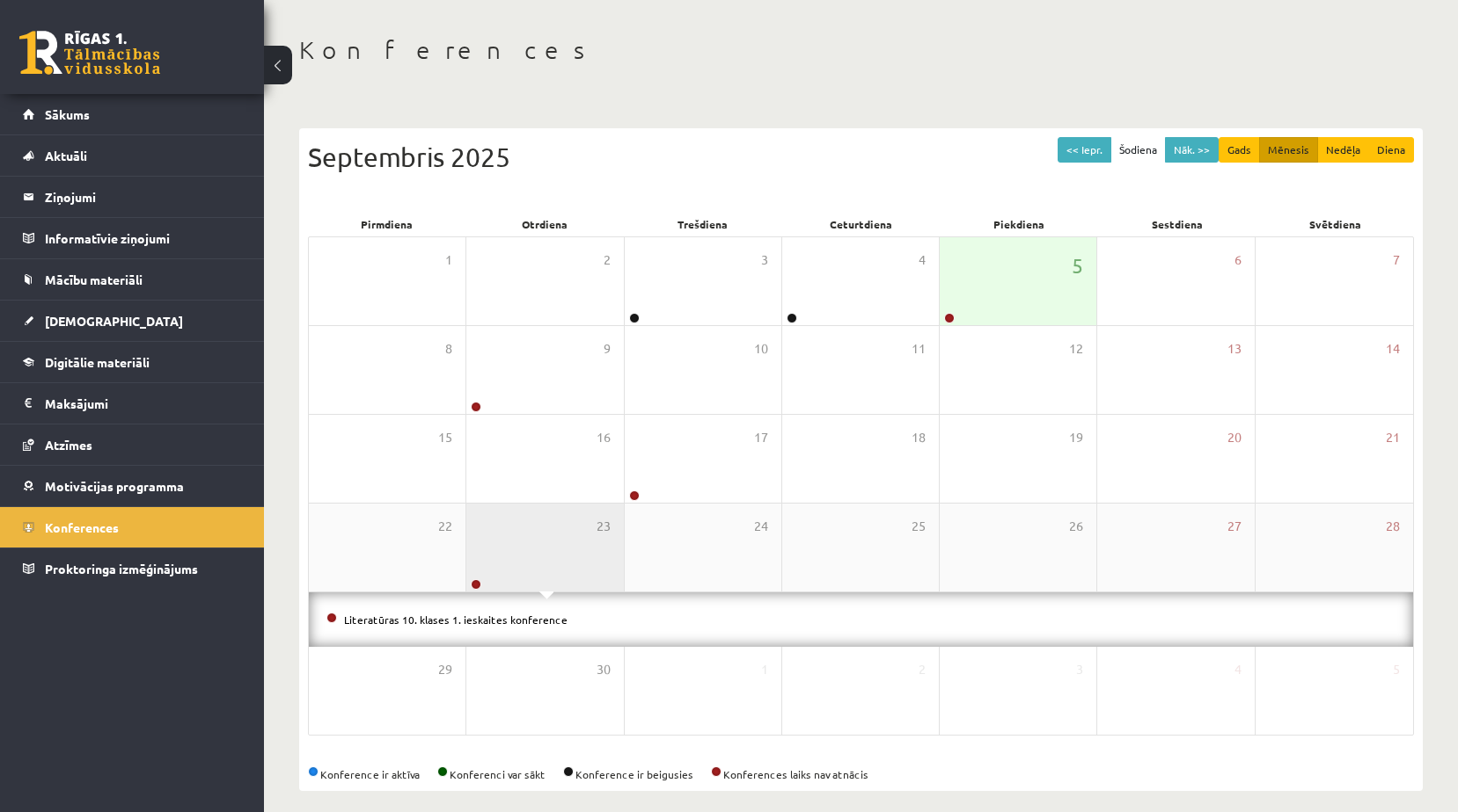
scroll to position [83, 0]
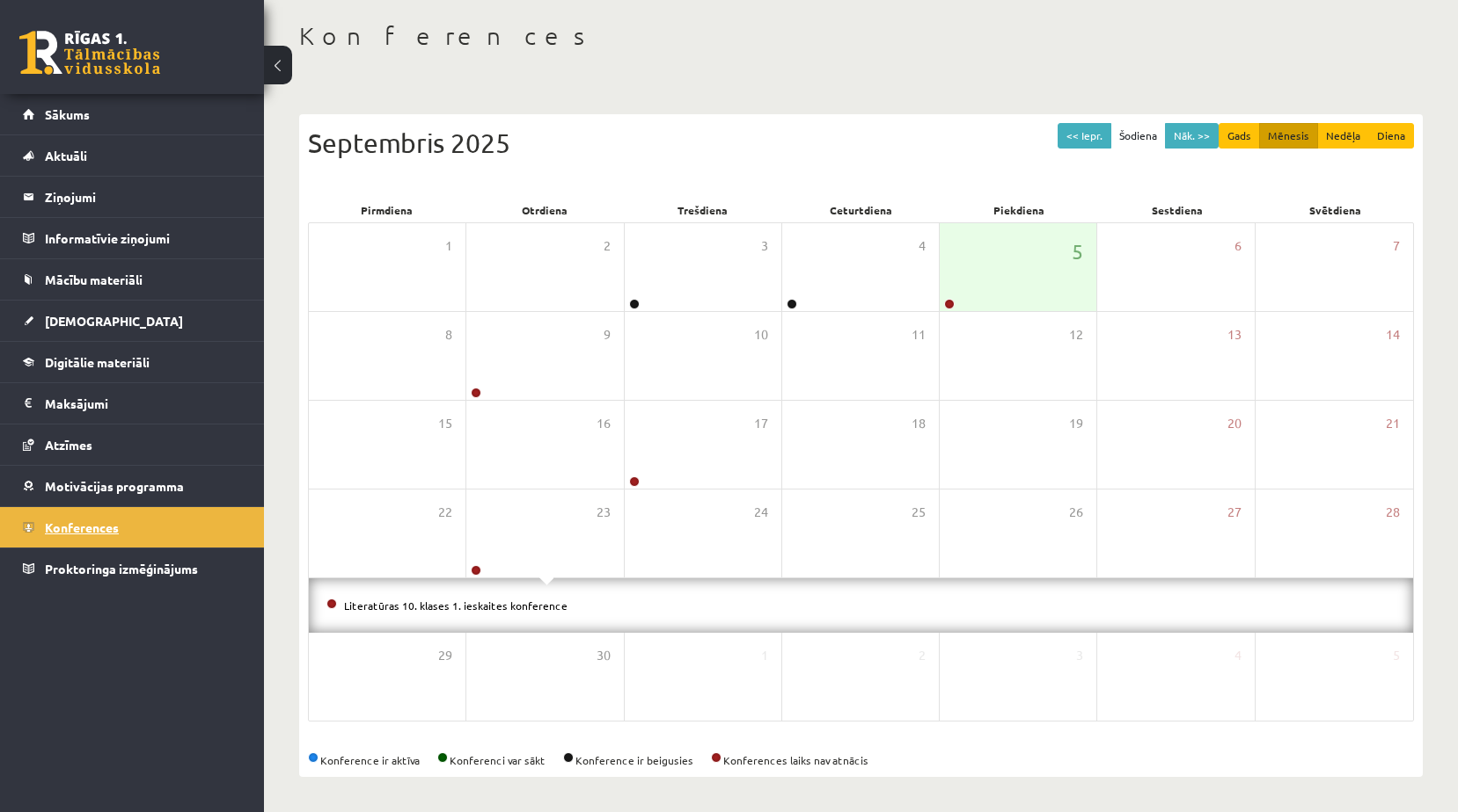
click at [148, 509] on link "Konferences" at bounding box center [132, 527] width 219 height 40
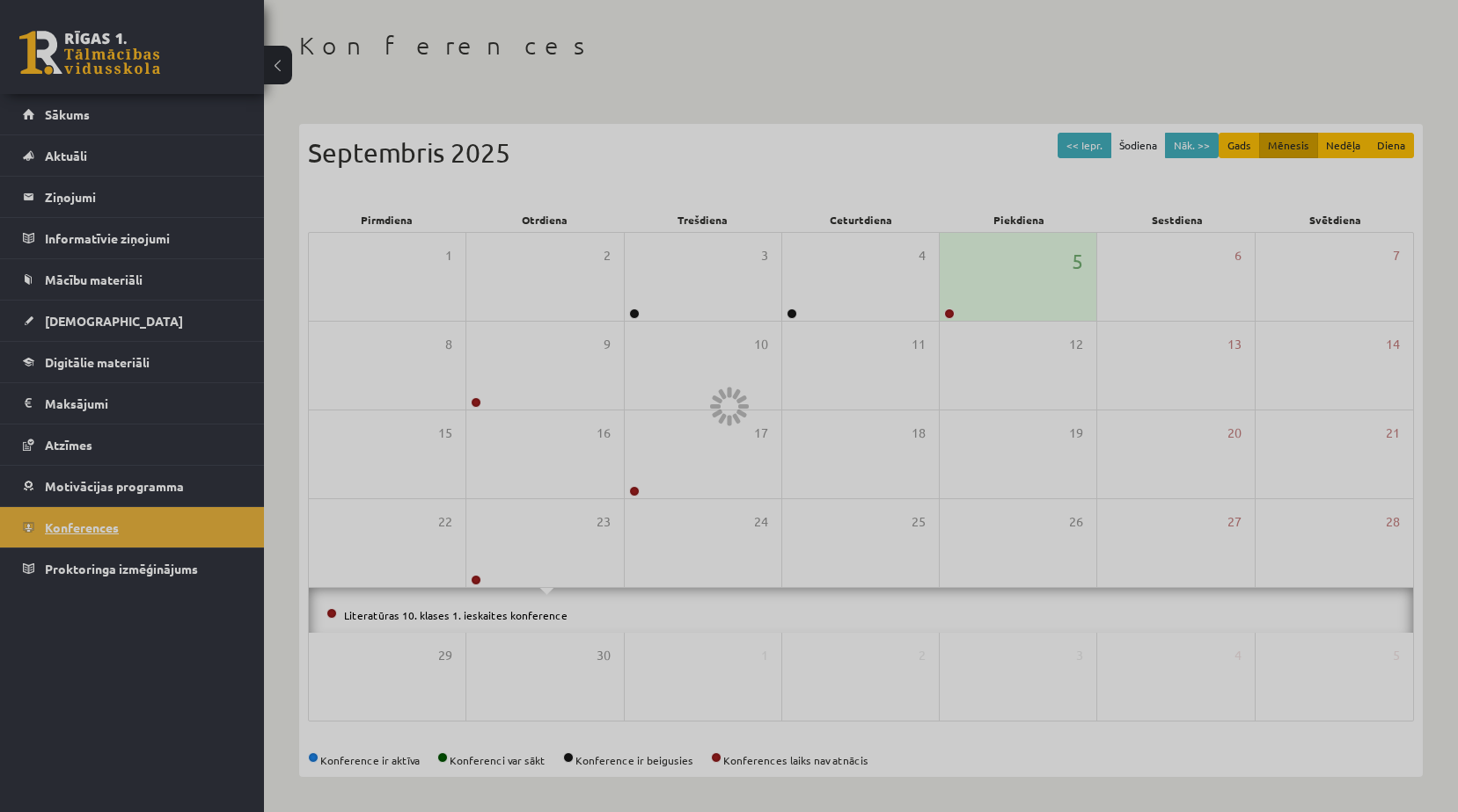
scroll to position [28, 0]
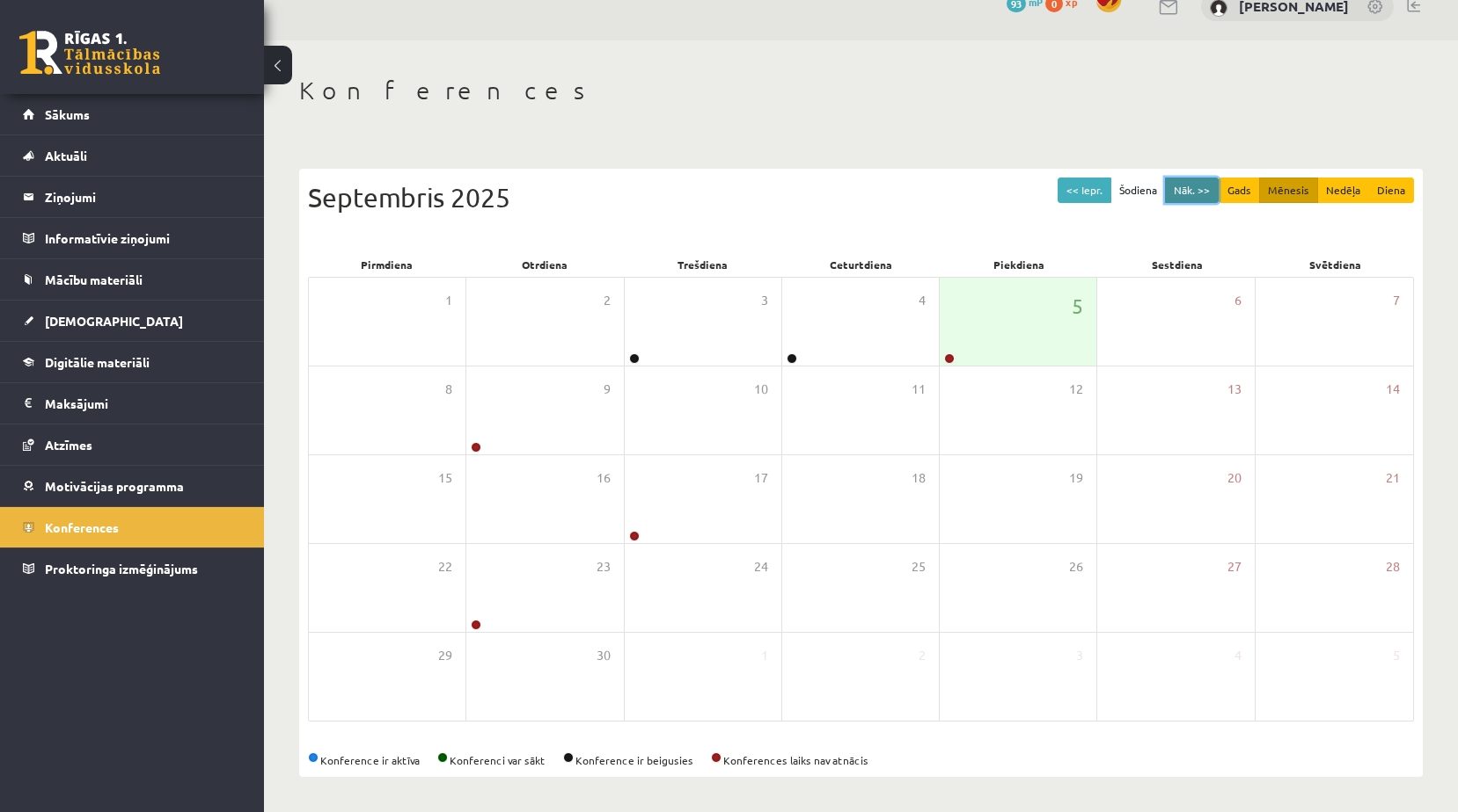
click at [1184, 189] on button "Nāk. >>" at bounding box center [1192, 191] width 54 height 26
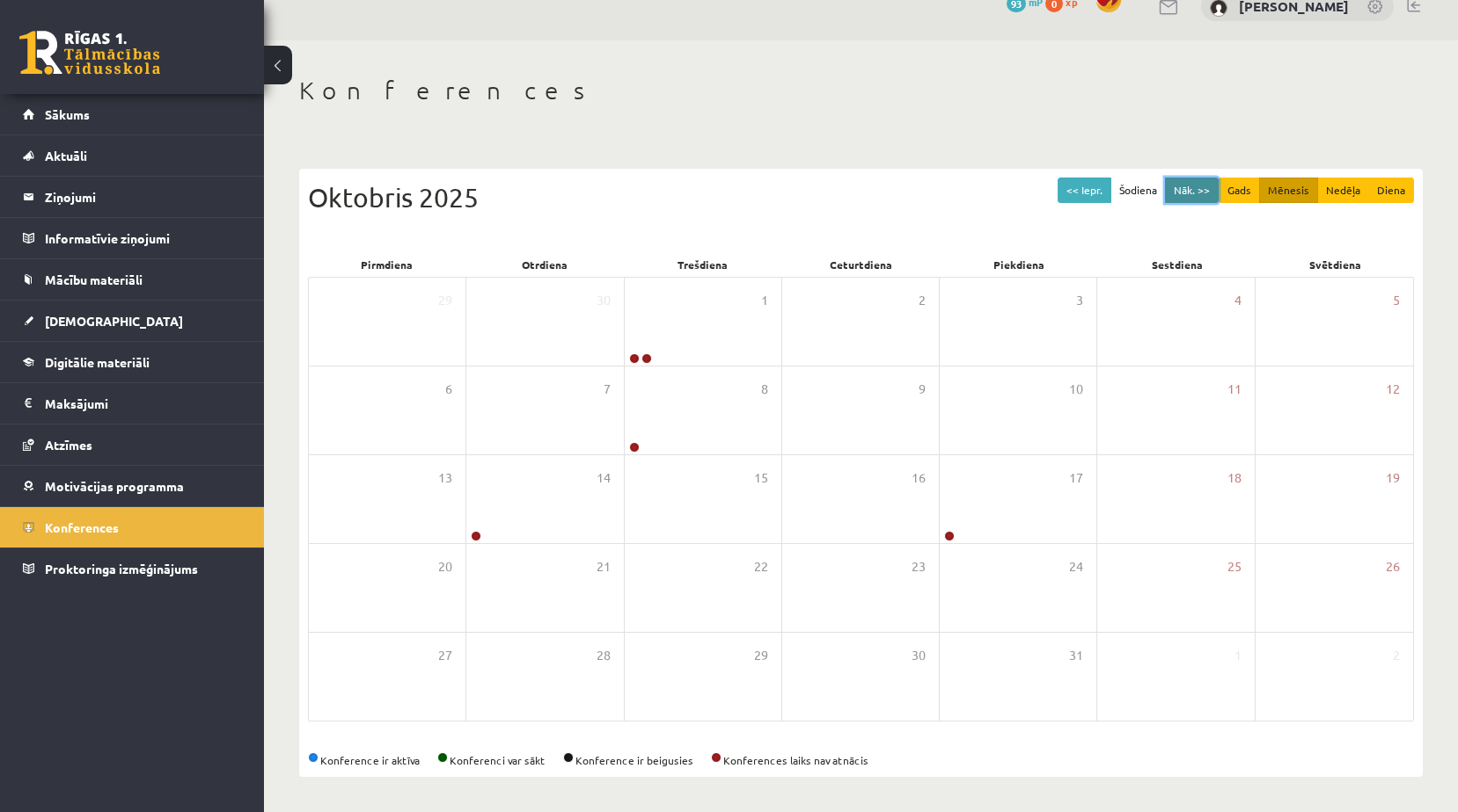
click at [1201, 195] on button "Nāk. >>" at bounding box center [1192, 191] width 54 height 26
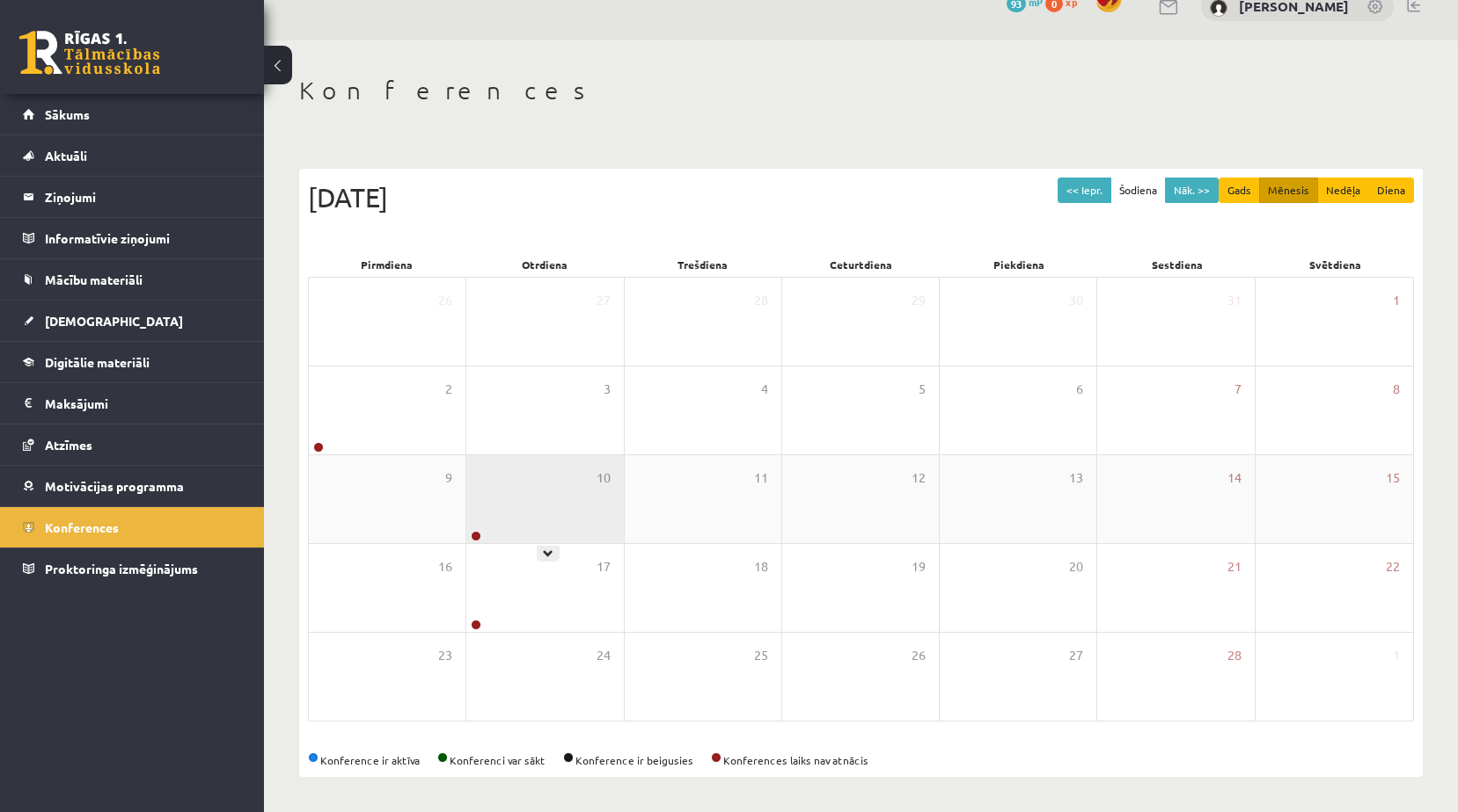
click at [612, 478] on div "10" at bounding box center [545, 499] width 157 height 88
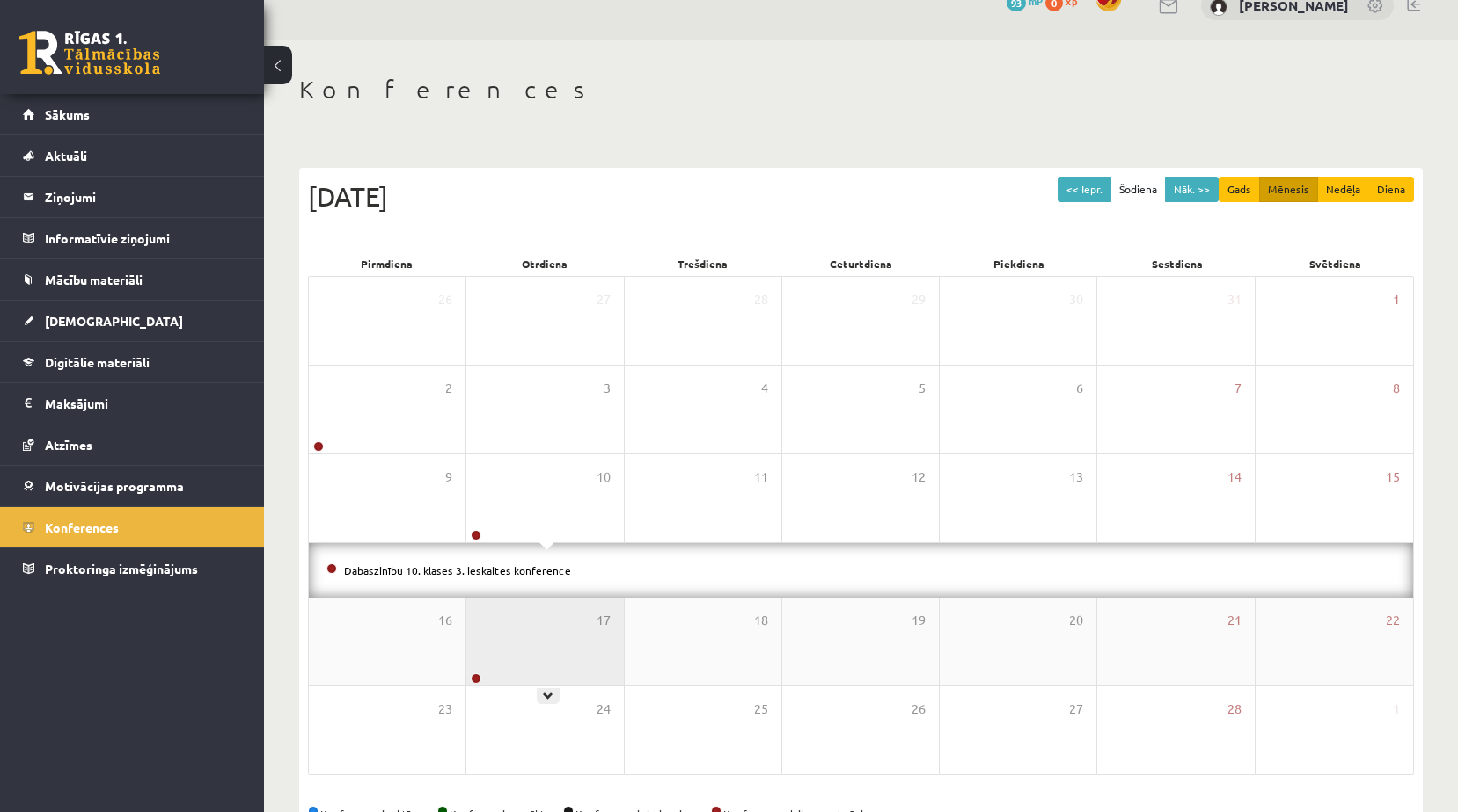
click at [516, 656] on div "17" at bounding box center [545, 642] width 157 height 88
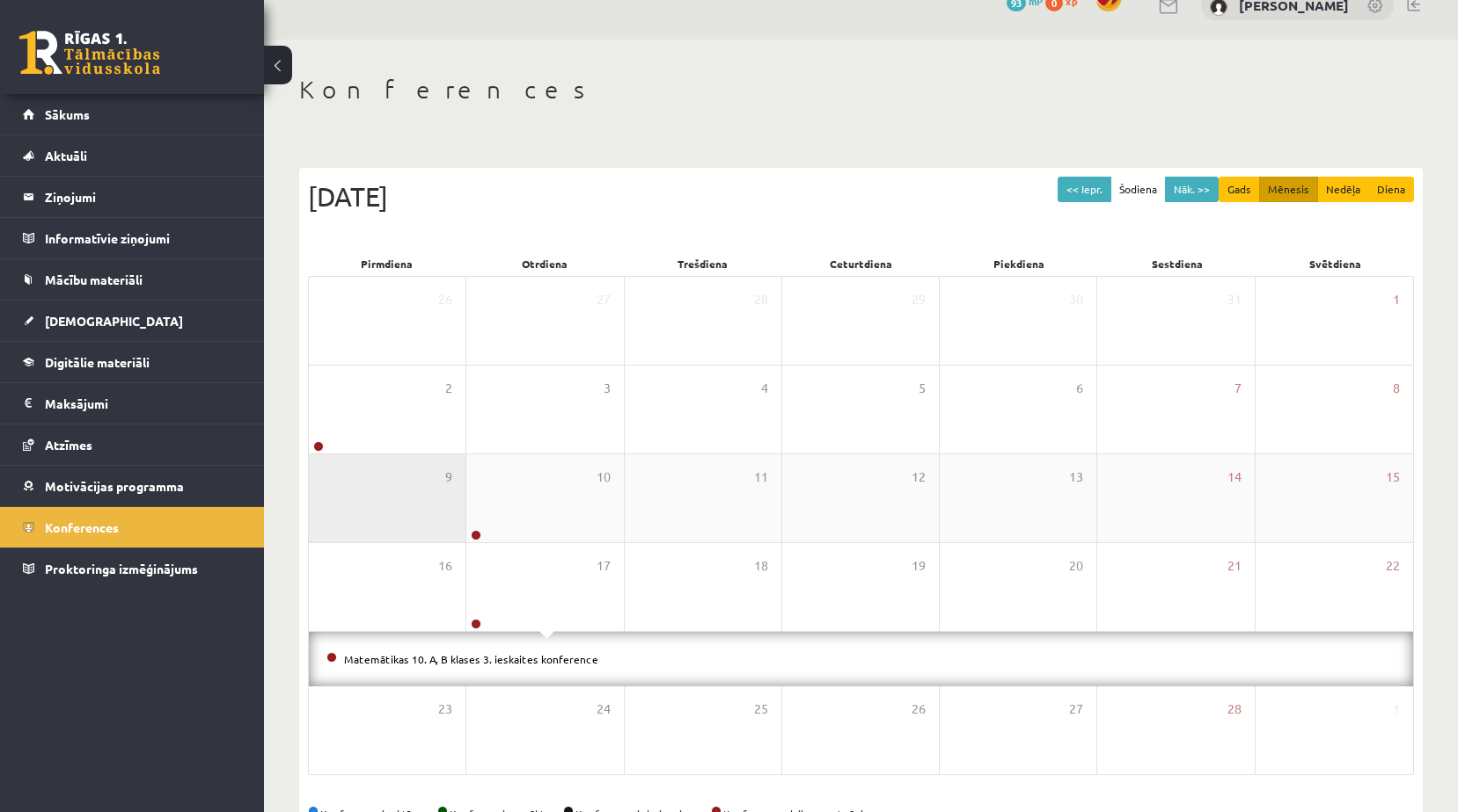
click at [389, 461] on div "9" at bounding box center [387, 498] width 157 height 88
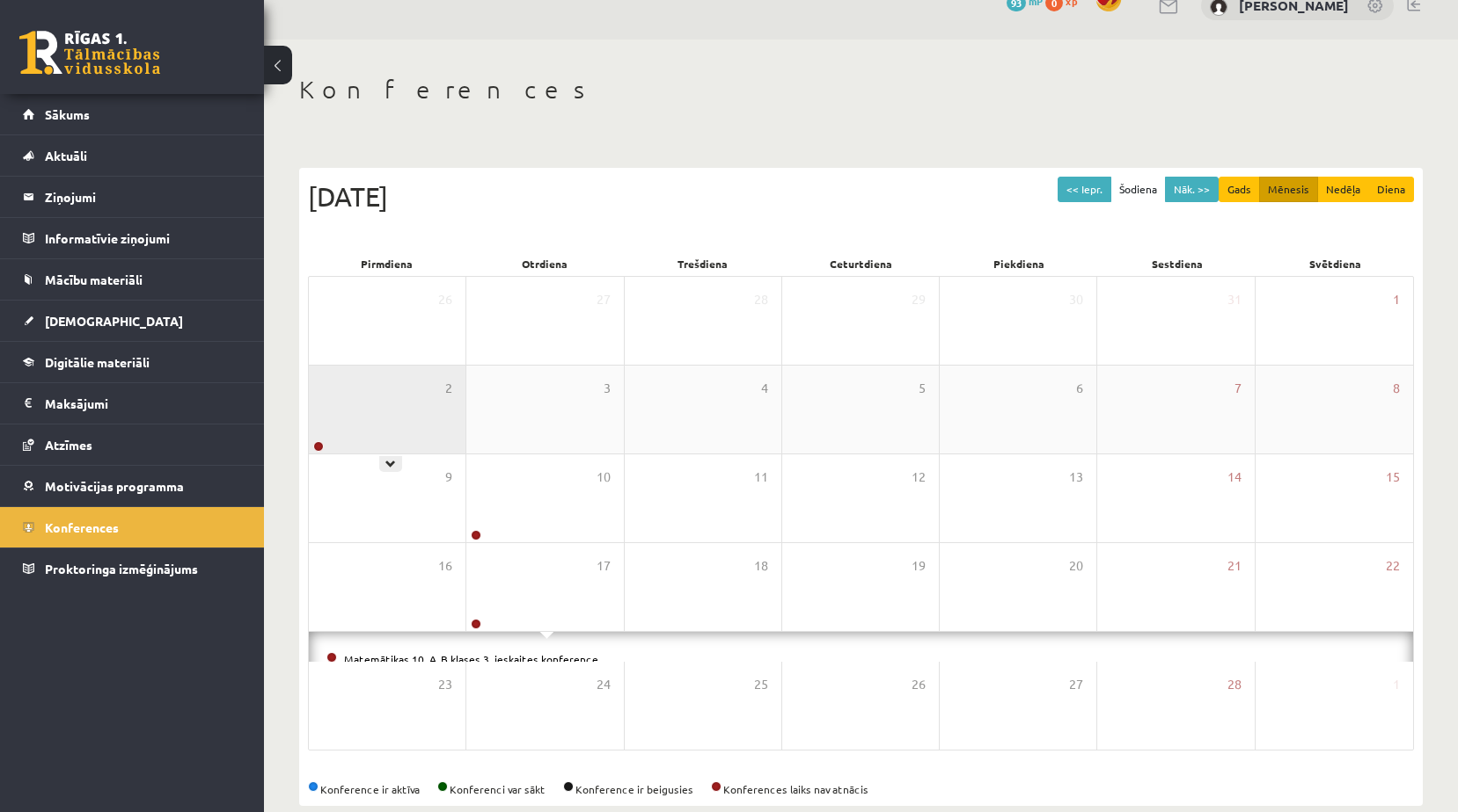
click at [394, 429] on div "2" at bounding box center [387, 409] width 157 height 88
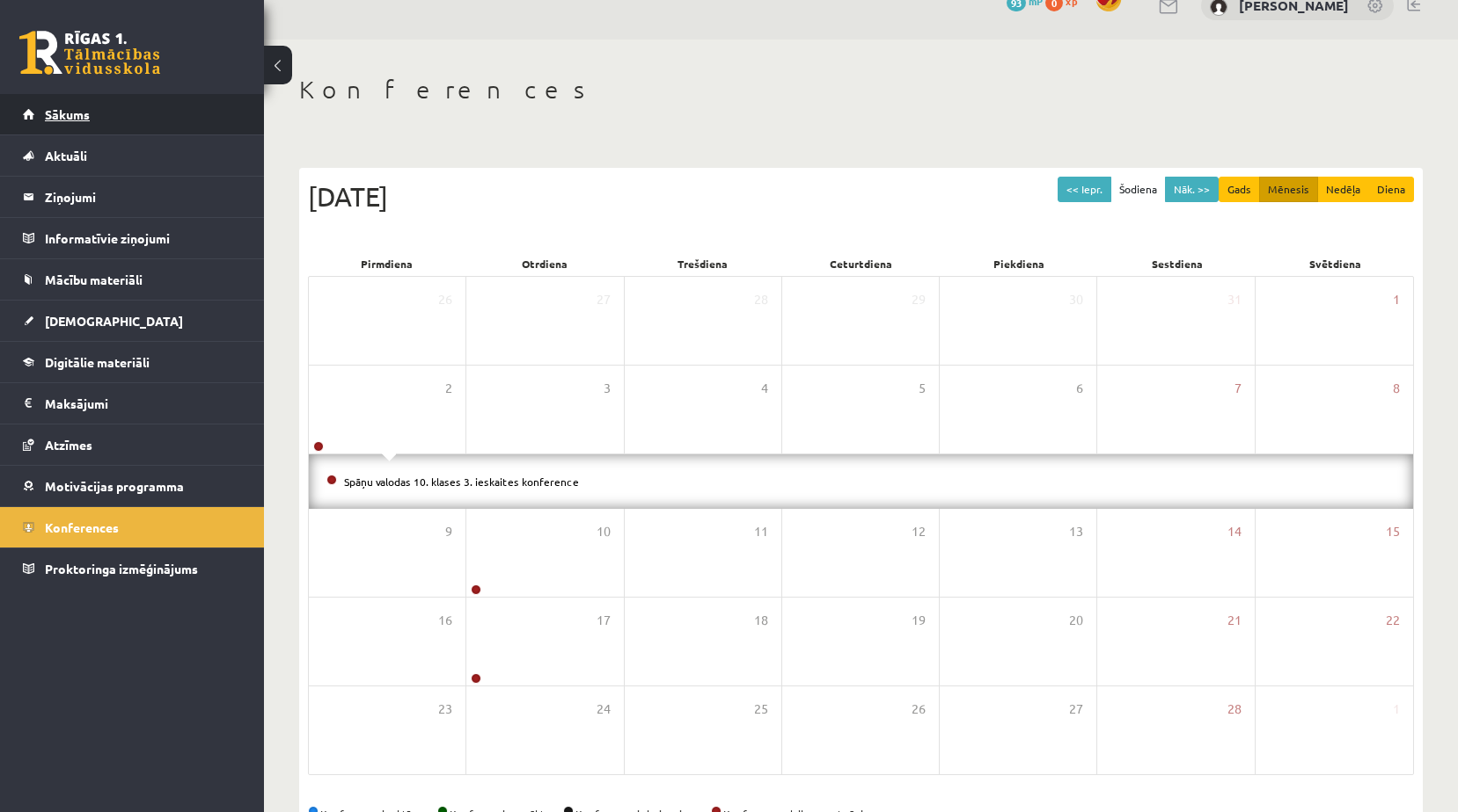
click at [76, 128] on link "Sākums" at bounding box center [132, 114] width 219 height 40
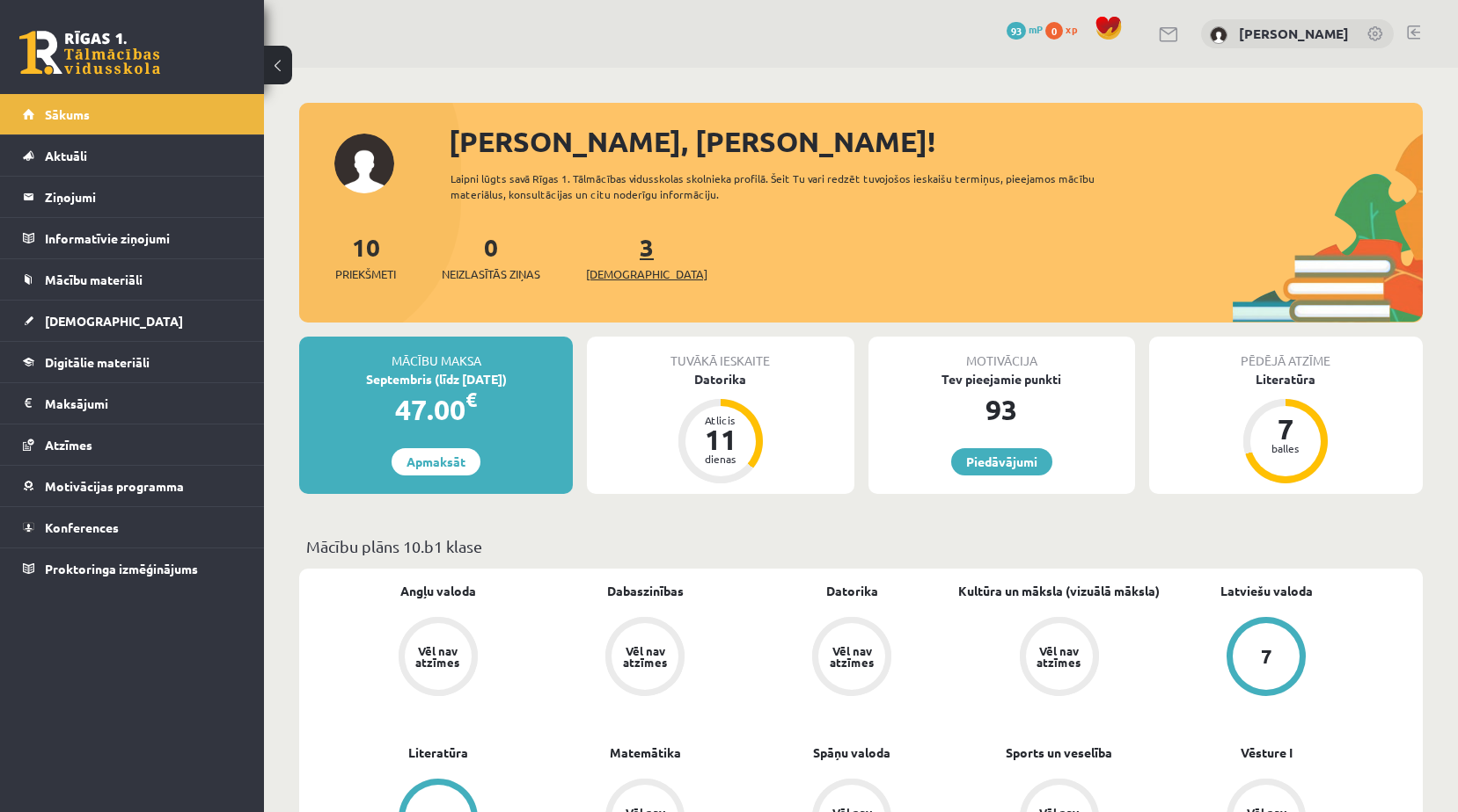
click at [627, 269] on span "[DEMOGRAPHIC_DATA]" at bounding box center [646, 275] width 121 height 18
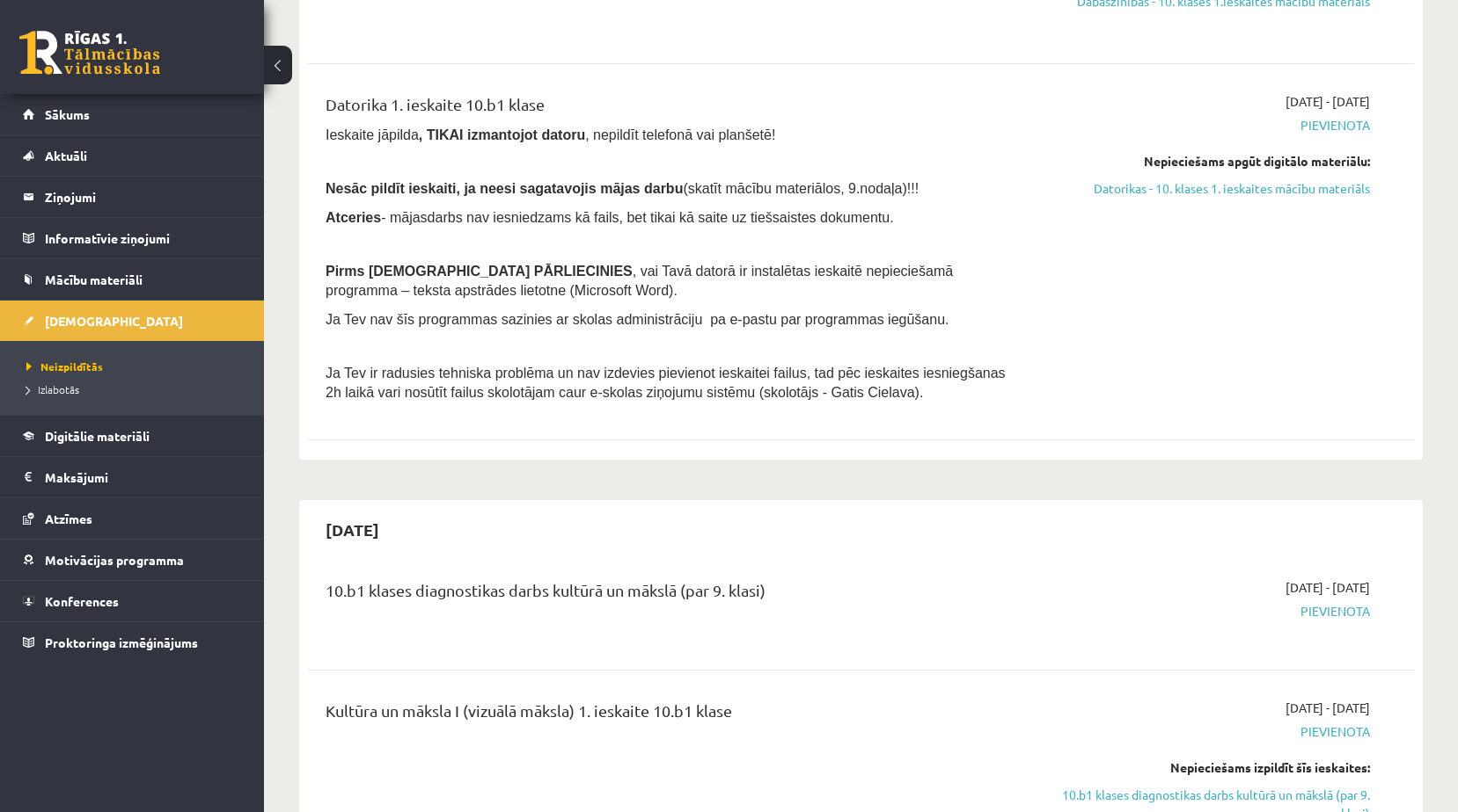
scroll to position [527, 0]
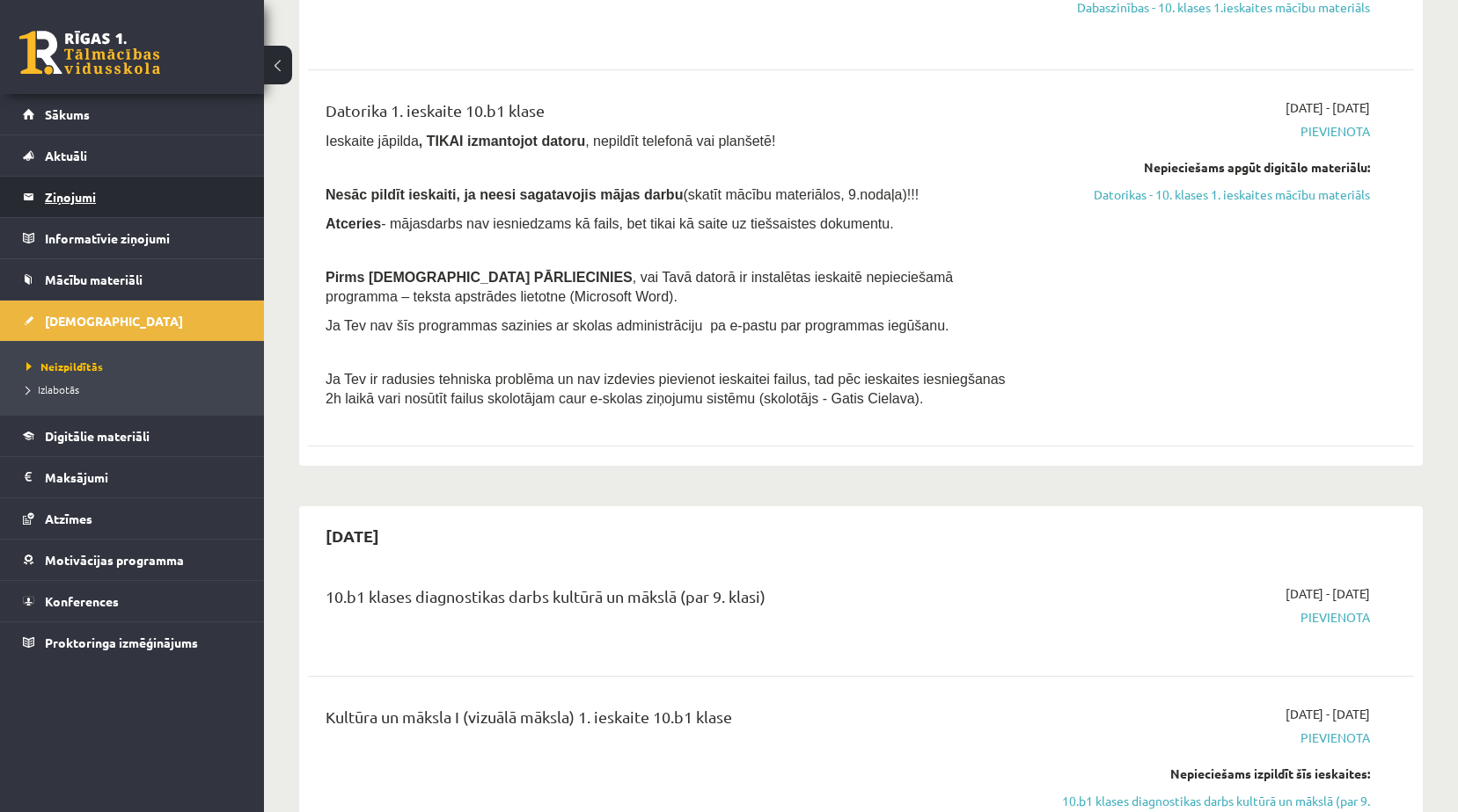
click at [167, 202] on legend "Ziņojumi 0" at bounding box center [143, 197] width 197 height 40
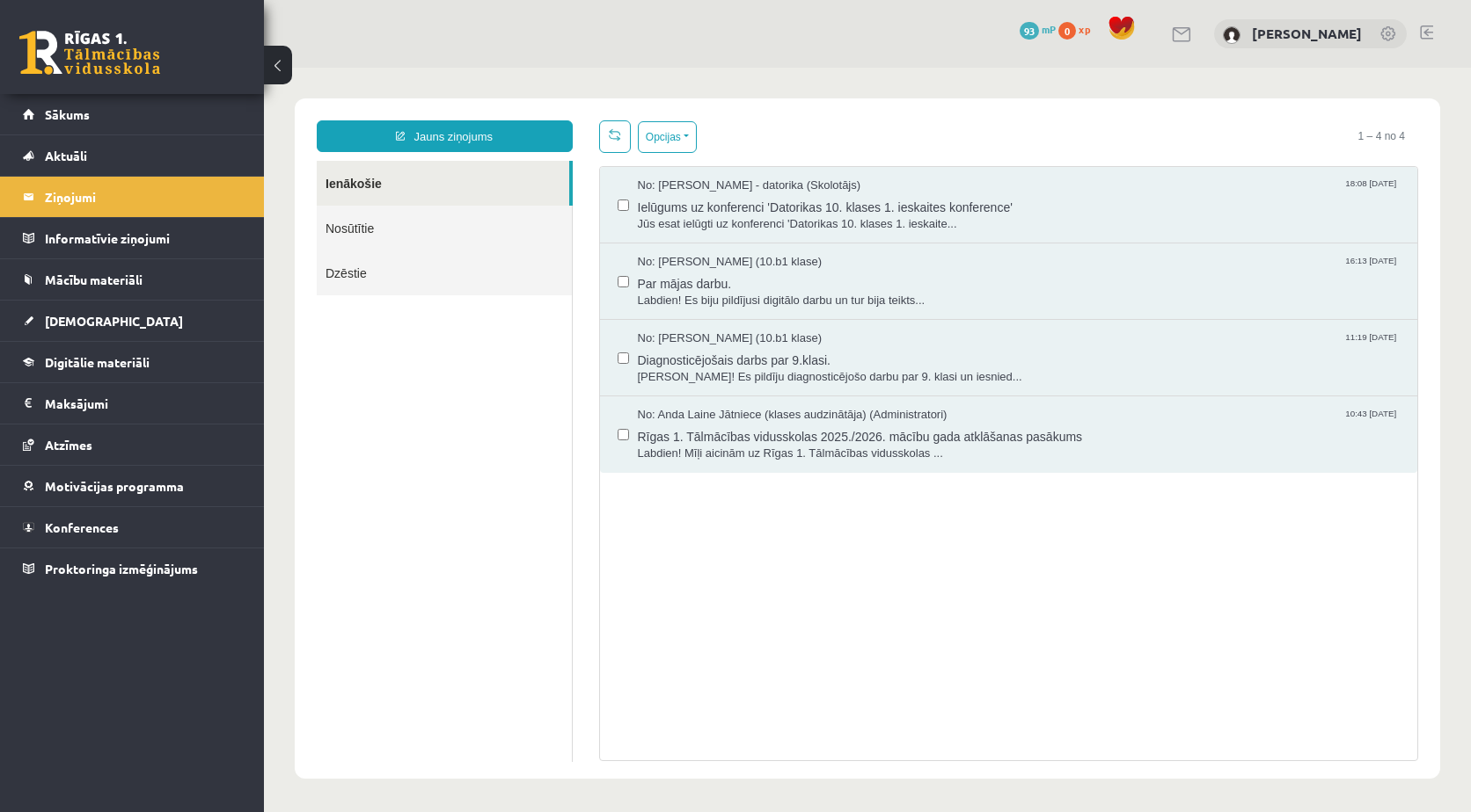
click at [335, 226] on link "Nosūtītie" at bounding box center [444, 228] width 255 height 45
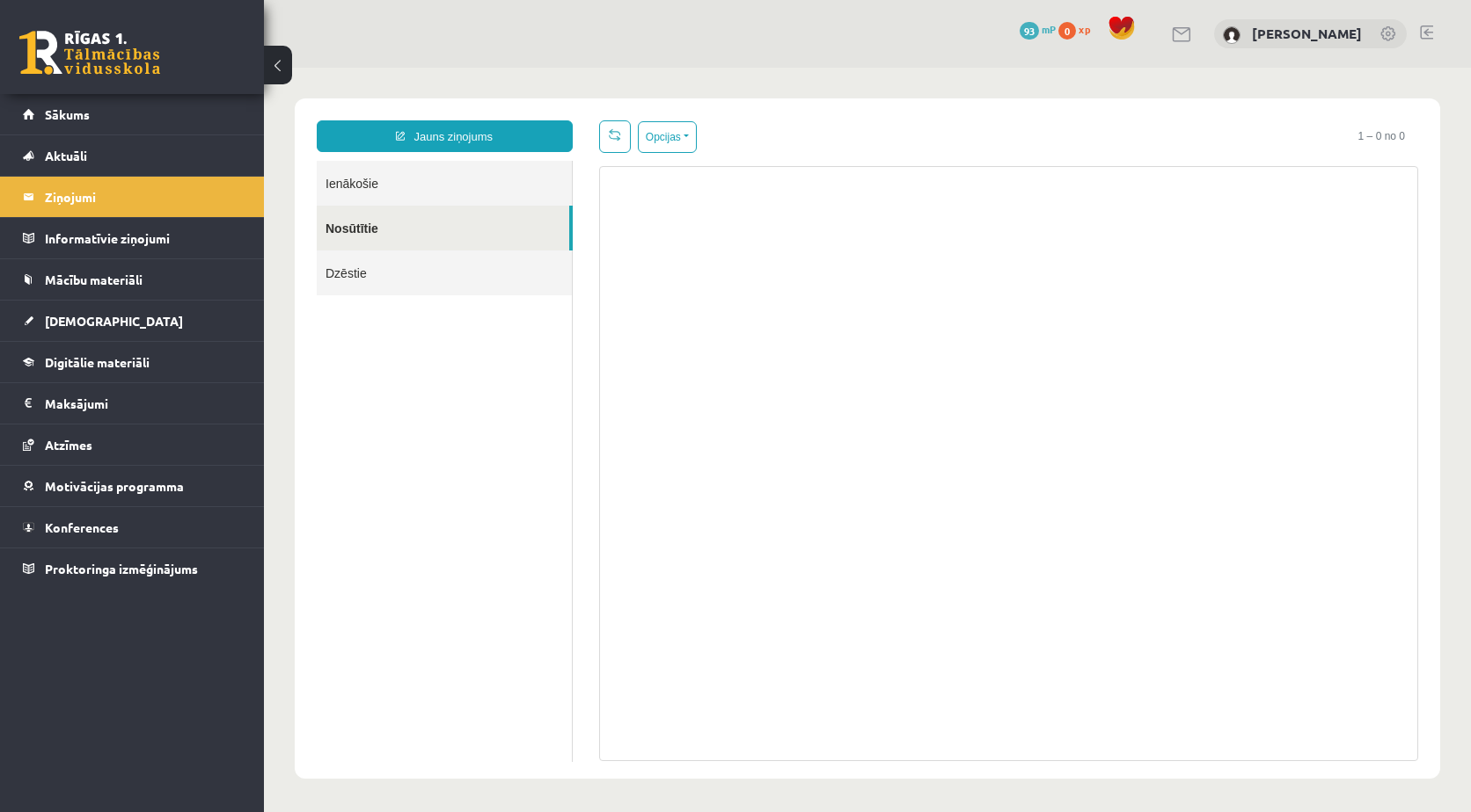
click at [363, 186] on link "Ienākošie" at bounding box center [444, 183] width 255 height 45
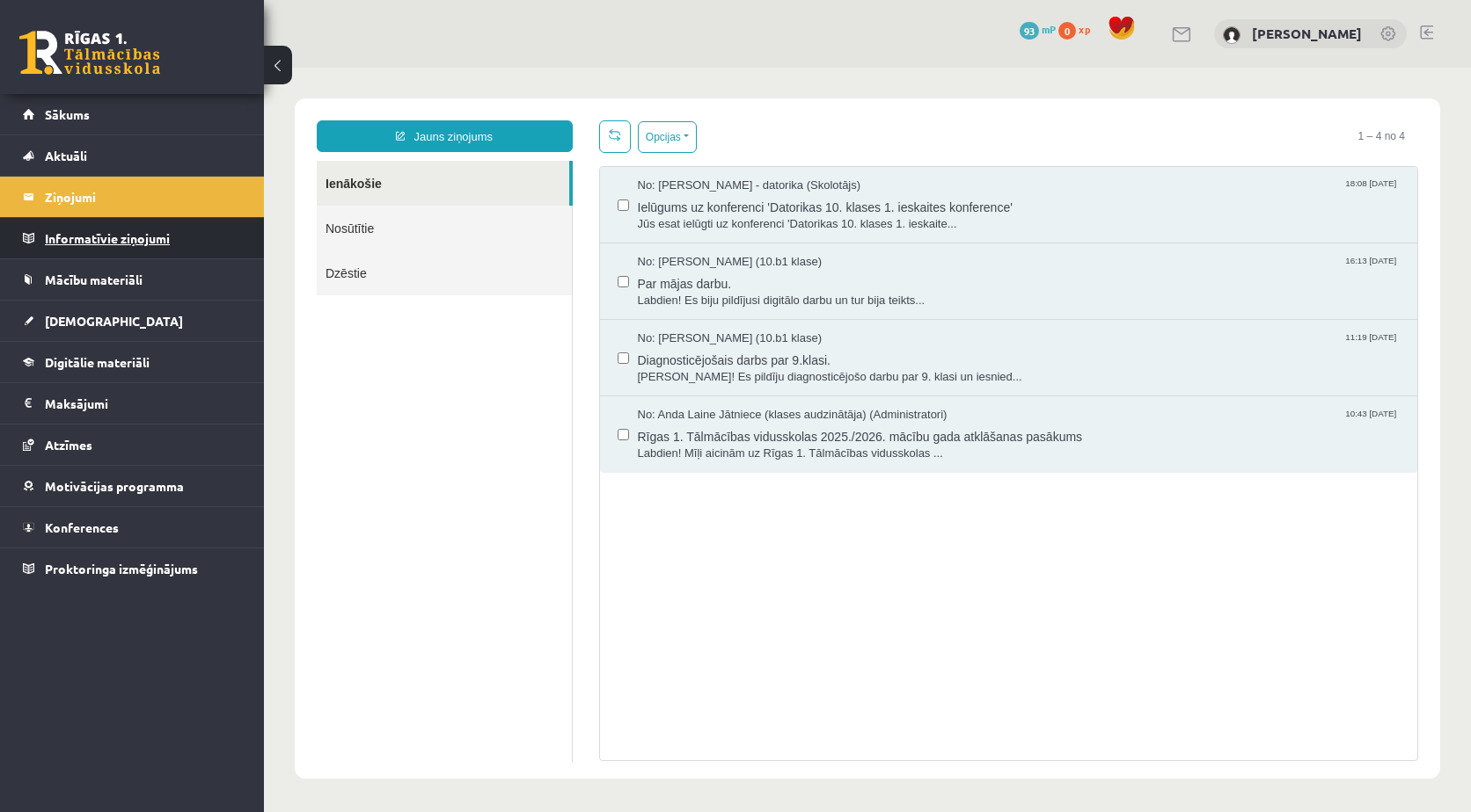
click at [176, 229] on legend "Informatīvie ziņojumi 0" at bounding box center [143, 238] width 197 height 40
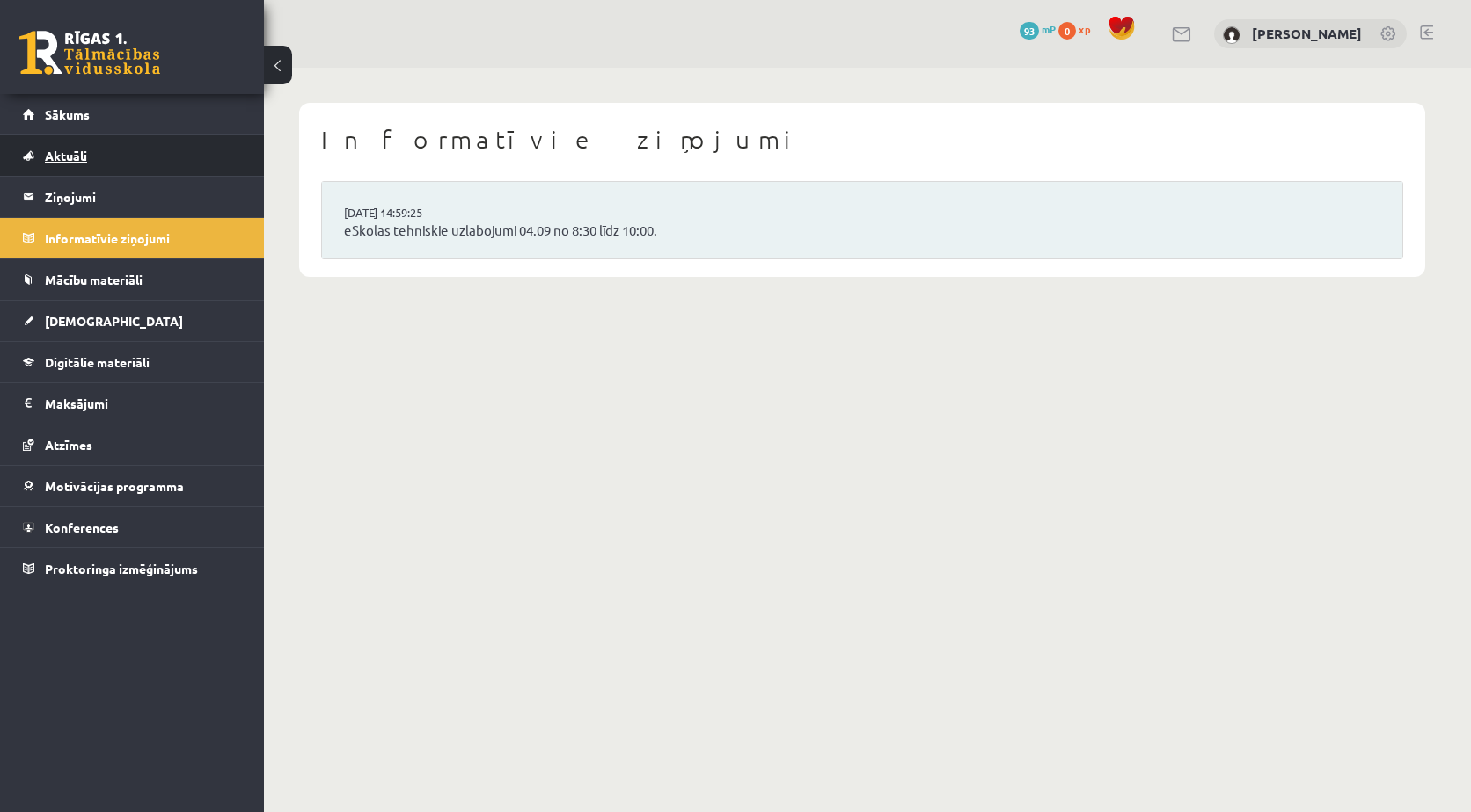
click at [126, 143] on link "Aktuāli" at bounding box center [132, 156] width 219 height 40
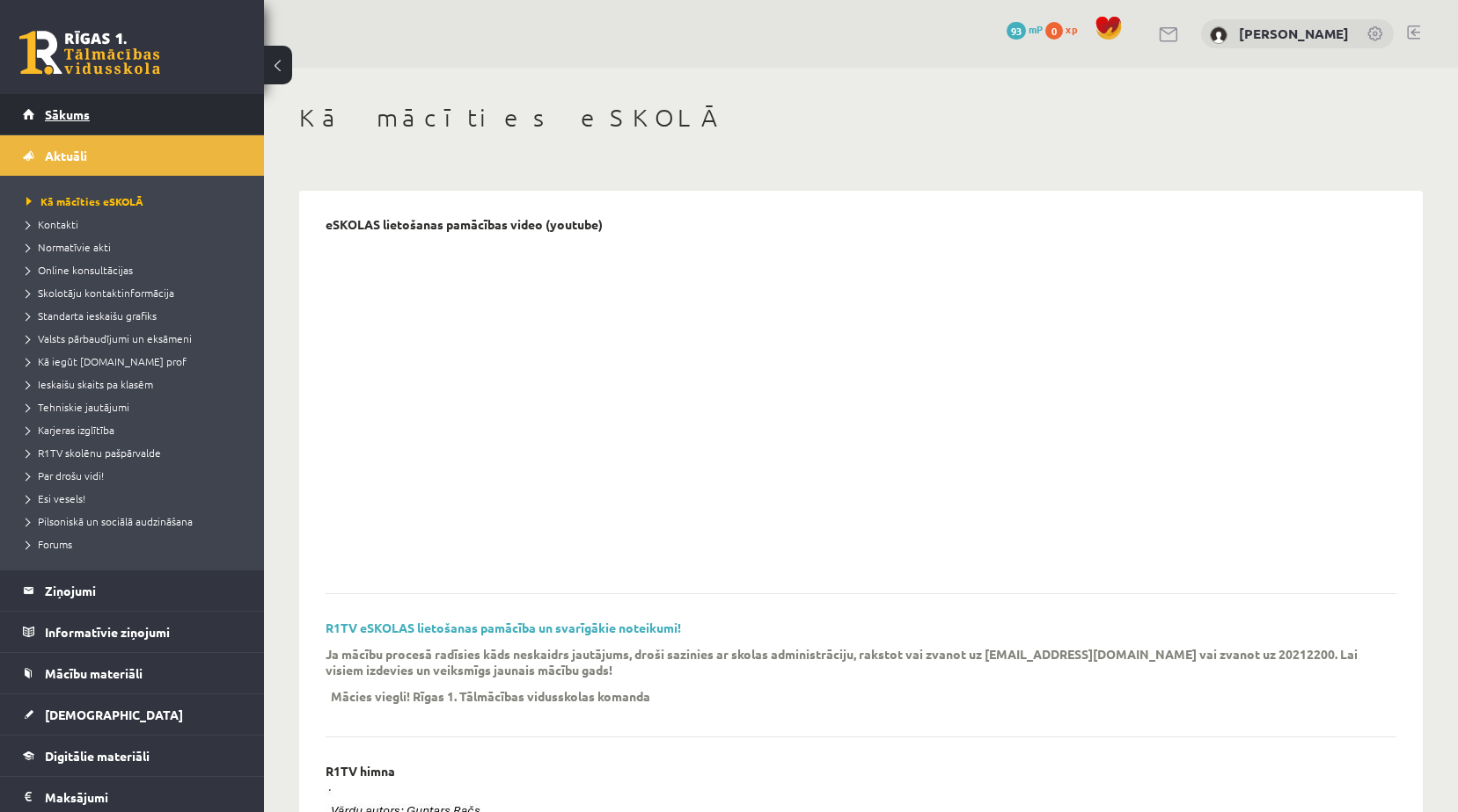
click at [106, 119] on link "Sākums" at bounding box center [132, 114] width 219 height 40
